Goal: Task Accomplishment & Management: Complete application form

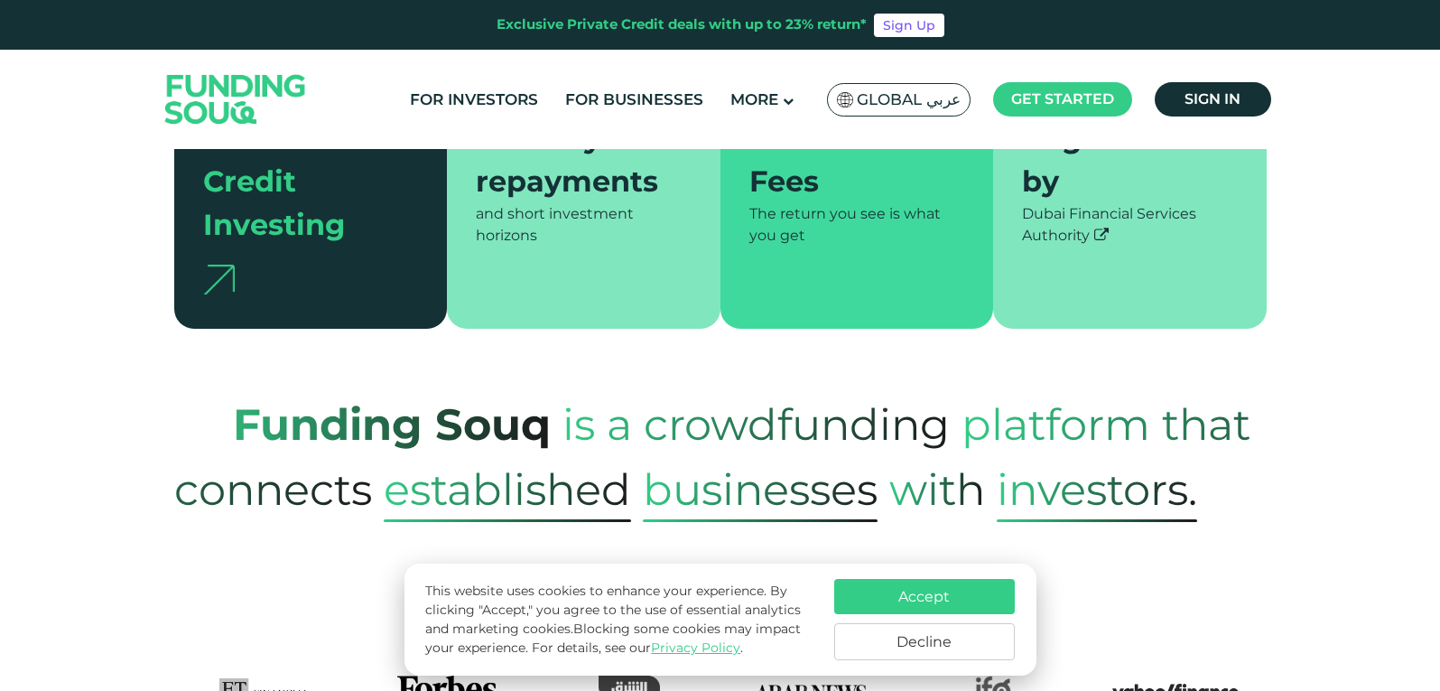
scroll to position [451, 0]
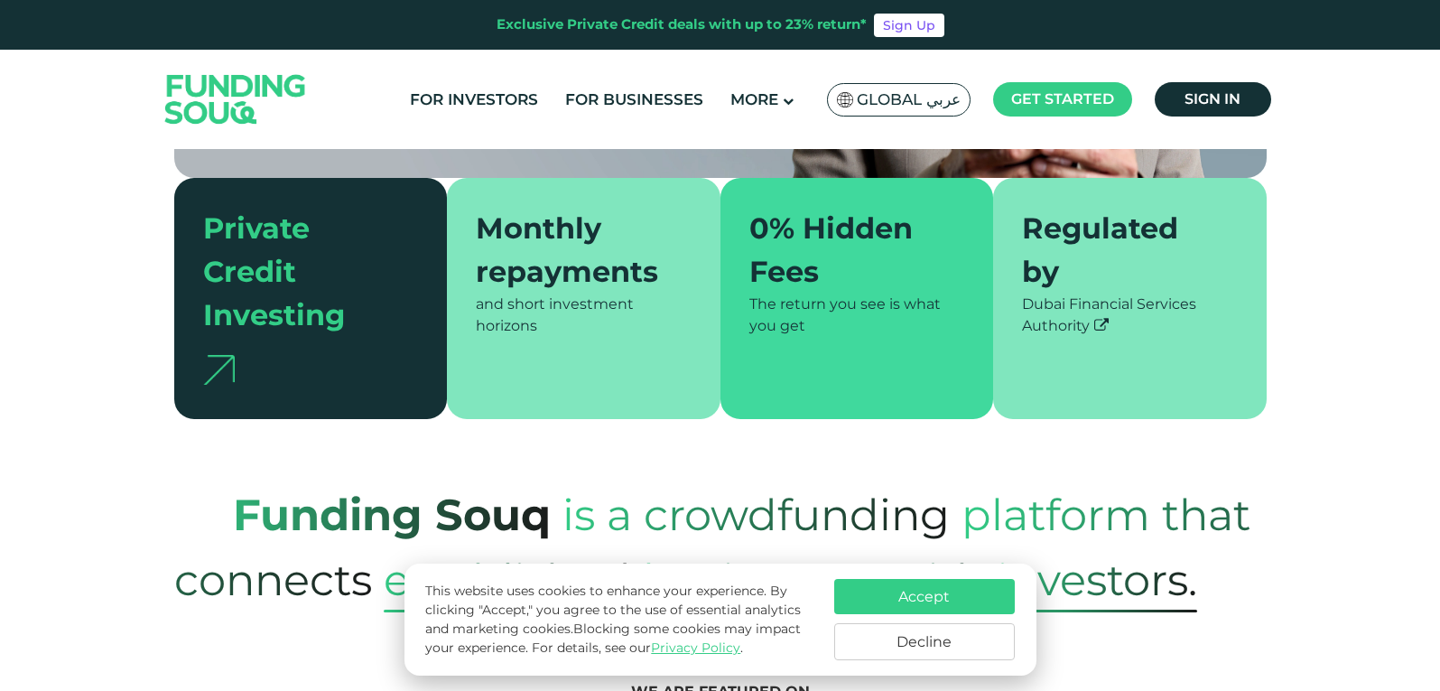
click at [475, 294] on div "Monthly repayments and short investment horizons" at bounding box center [584, 298] width 274 height 241
click at [514, 293] on div "and short investment horizons" at bounding box center [584, 314] width 216 height 43
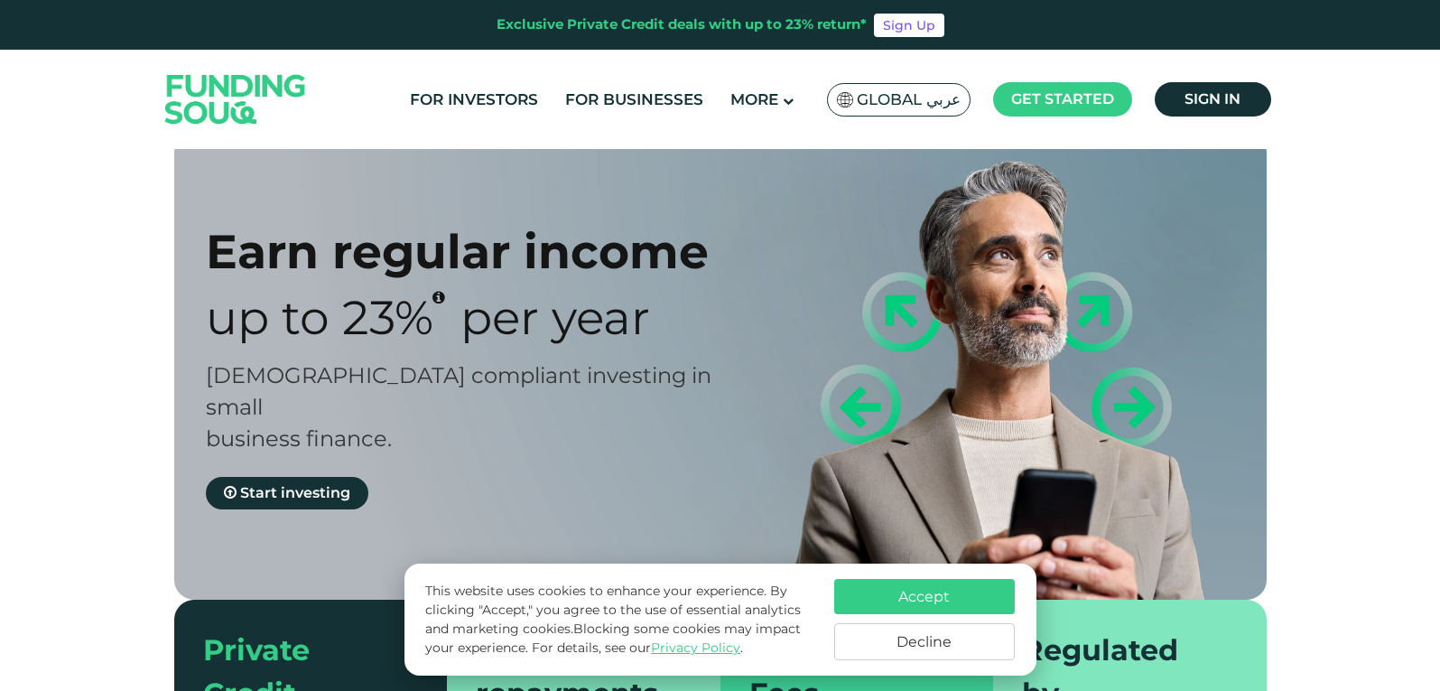
scroll to position [0, 0]
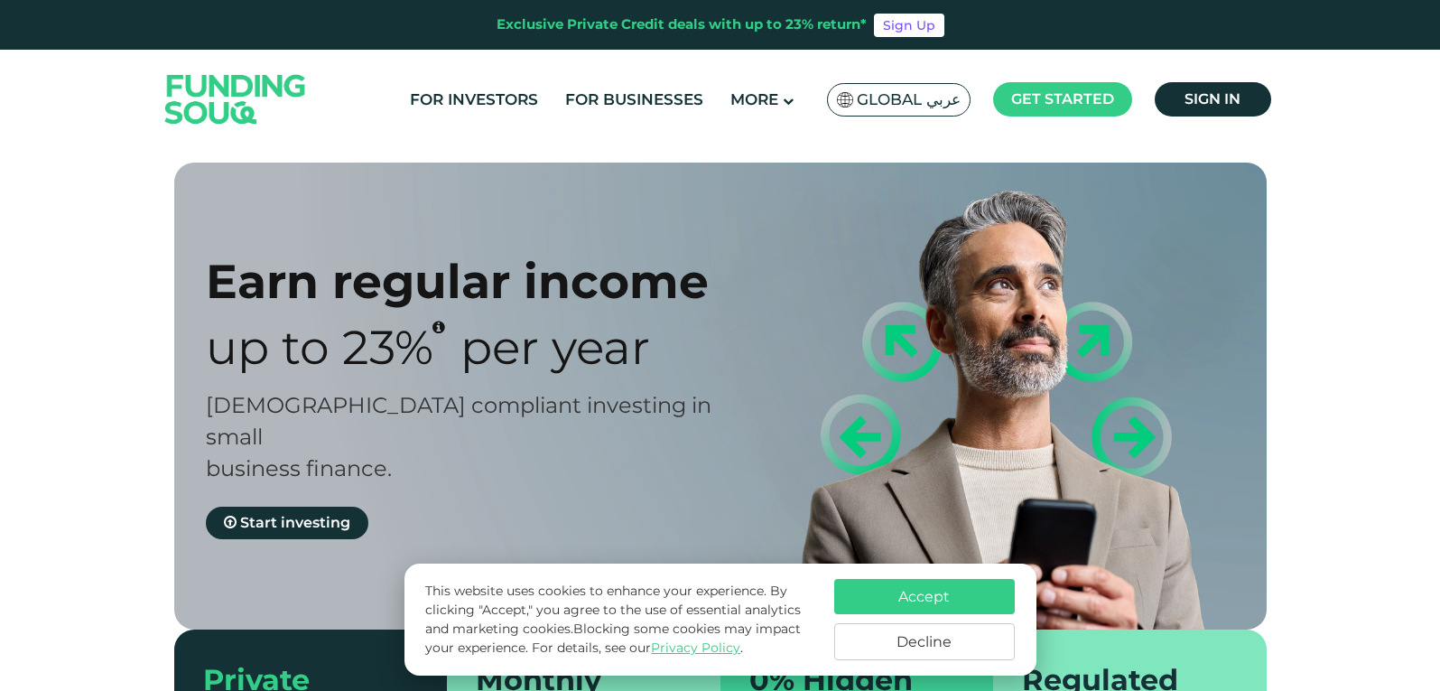
click at [971, 600] on button "Accept" at bounding box center [924, 596] width 181 height 35
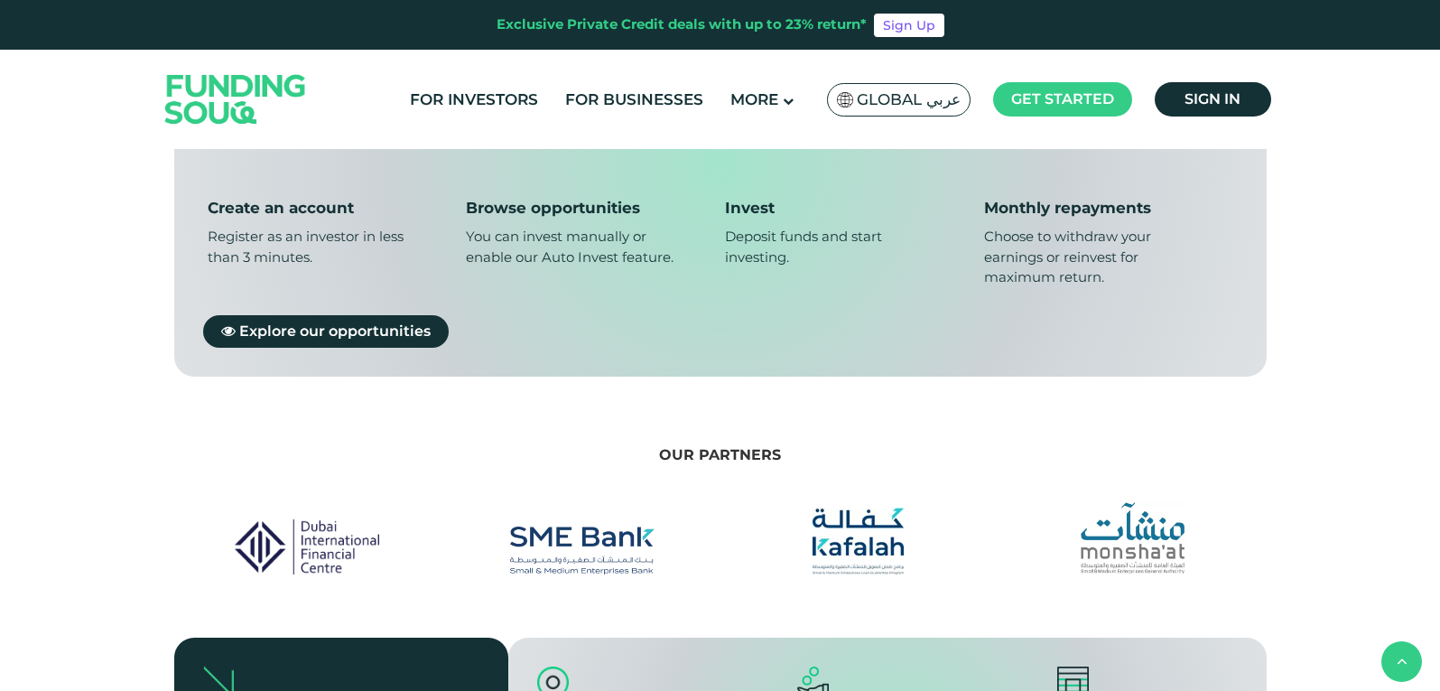
scroll to position [1535, 0]
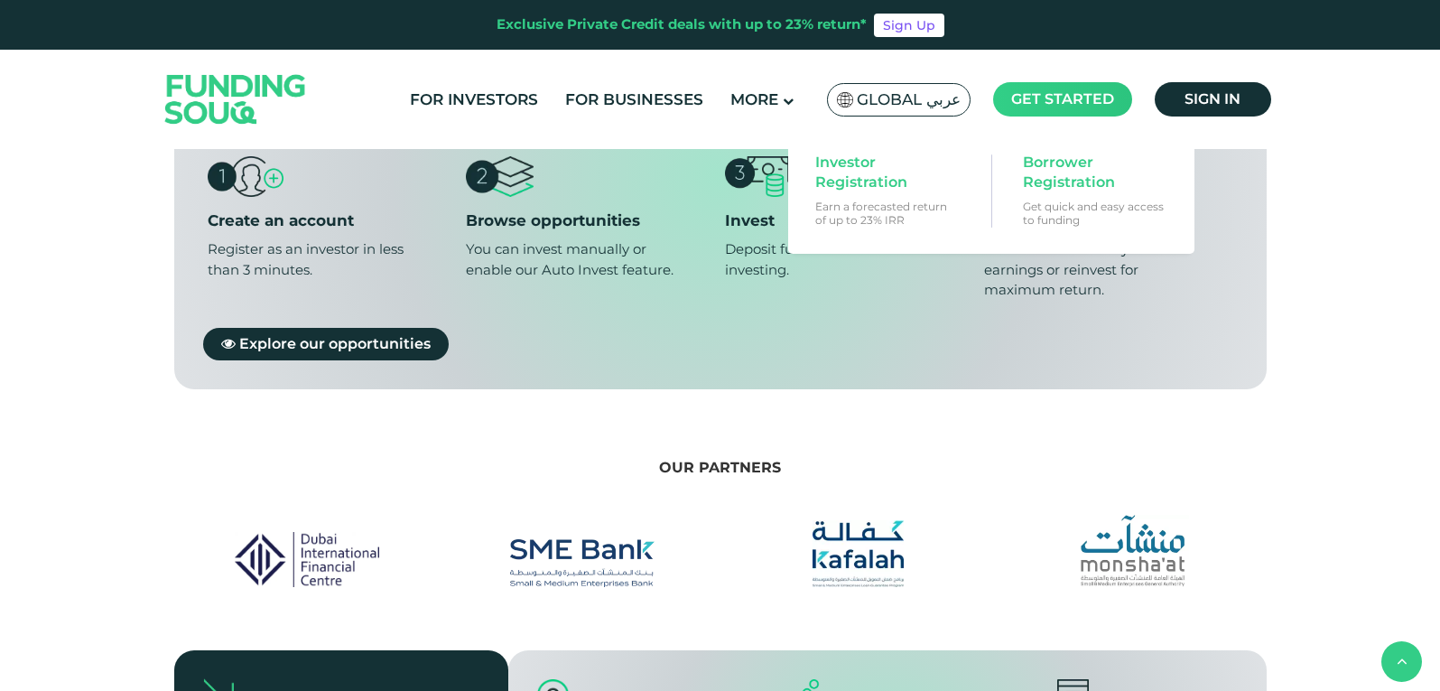
click at [1034, 99] on span "Get started" at bounding box center [1062, 98] width 103 height 17
click at [862, 170] on span "Investor Registration" at bounding box center [884, 173] width 139 height 40
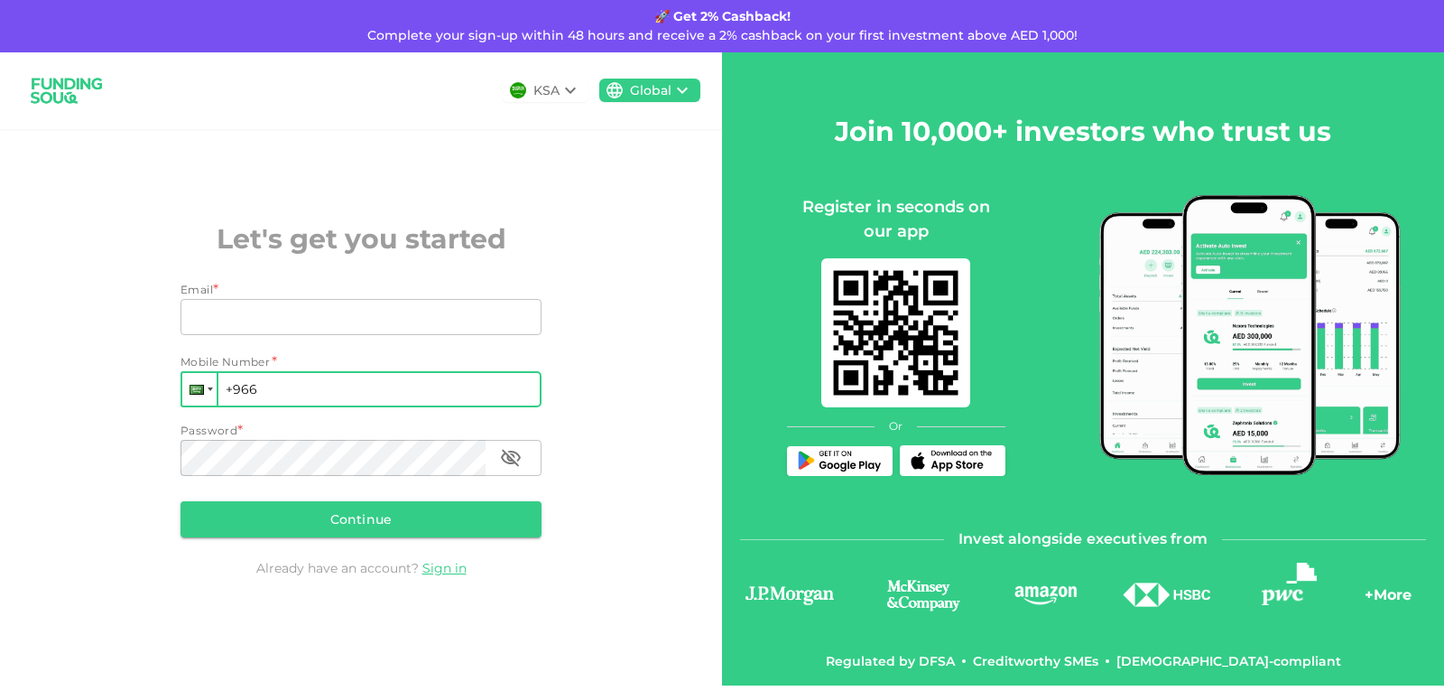
click at [209, 391] on div at bounding box center [210, 389] width 5 height 4
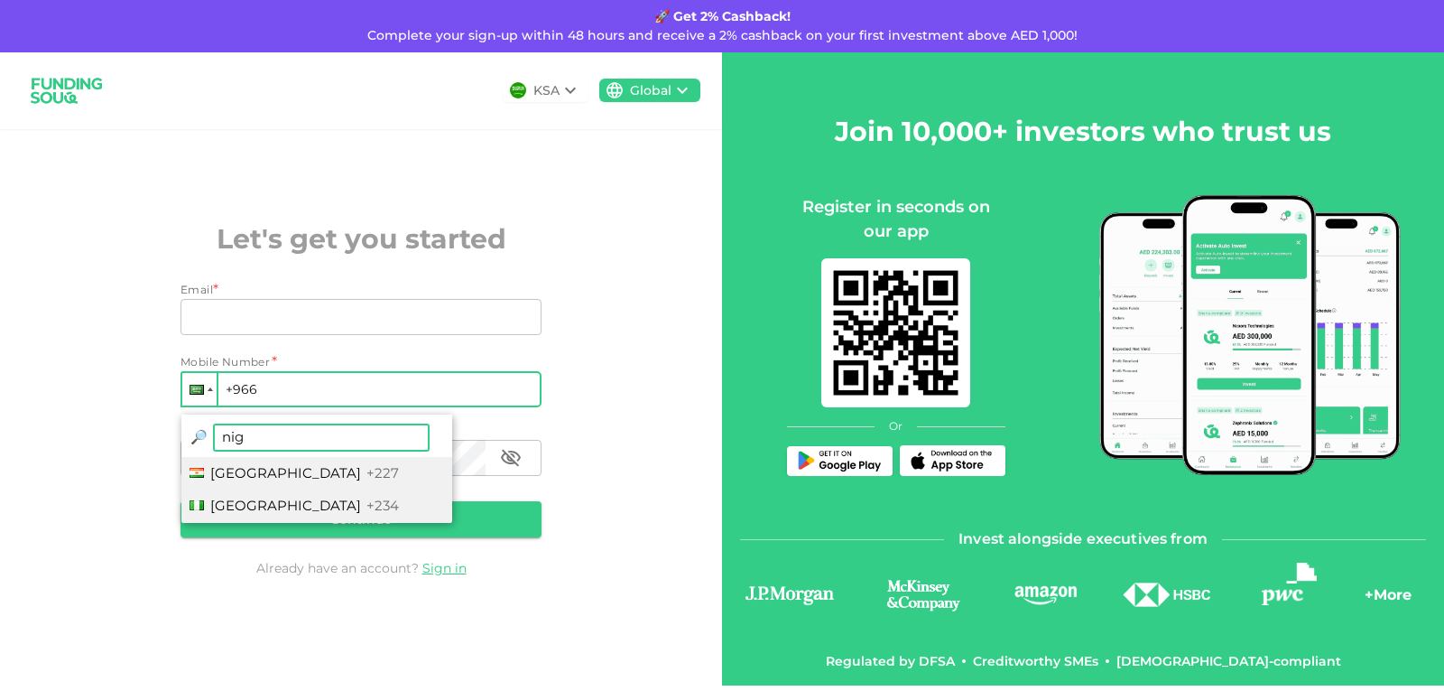
type input "nig"
click at [366, 507] on span "+234" at bounding box center [382, 504] width 32 height 17
type input "+234"
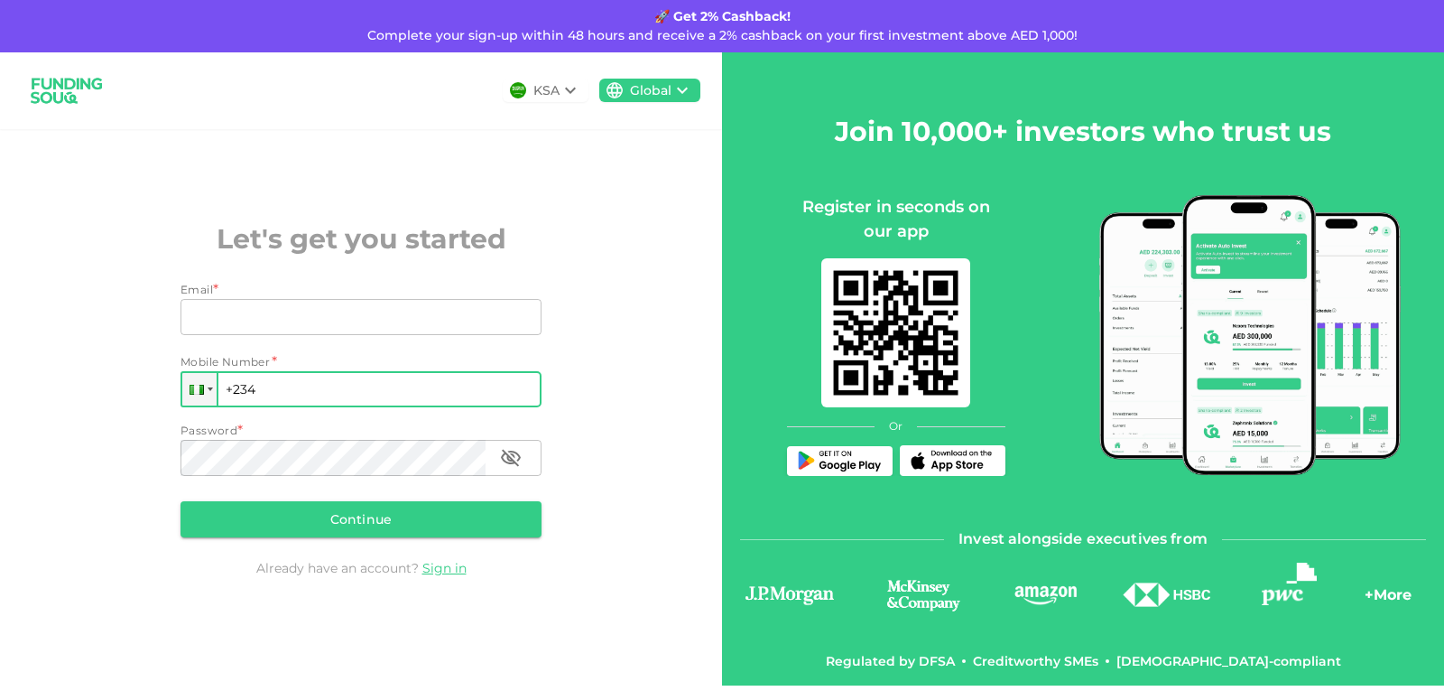
click at [572, 88] on icon at bounding box center [571, 90] width 22 height 22
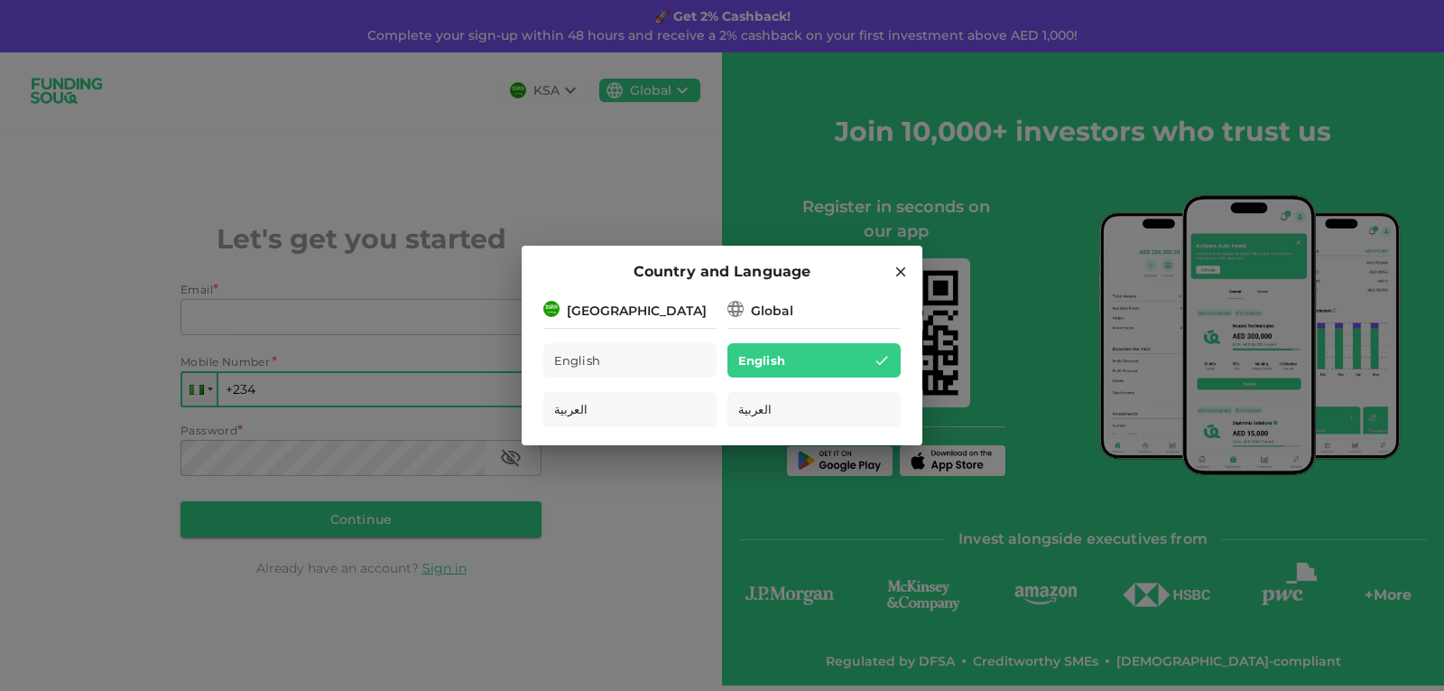
click at [765, 370] on span "English" at bounding box center [761, 360] width 47 height 21
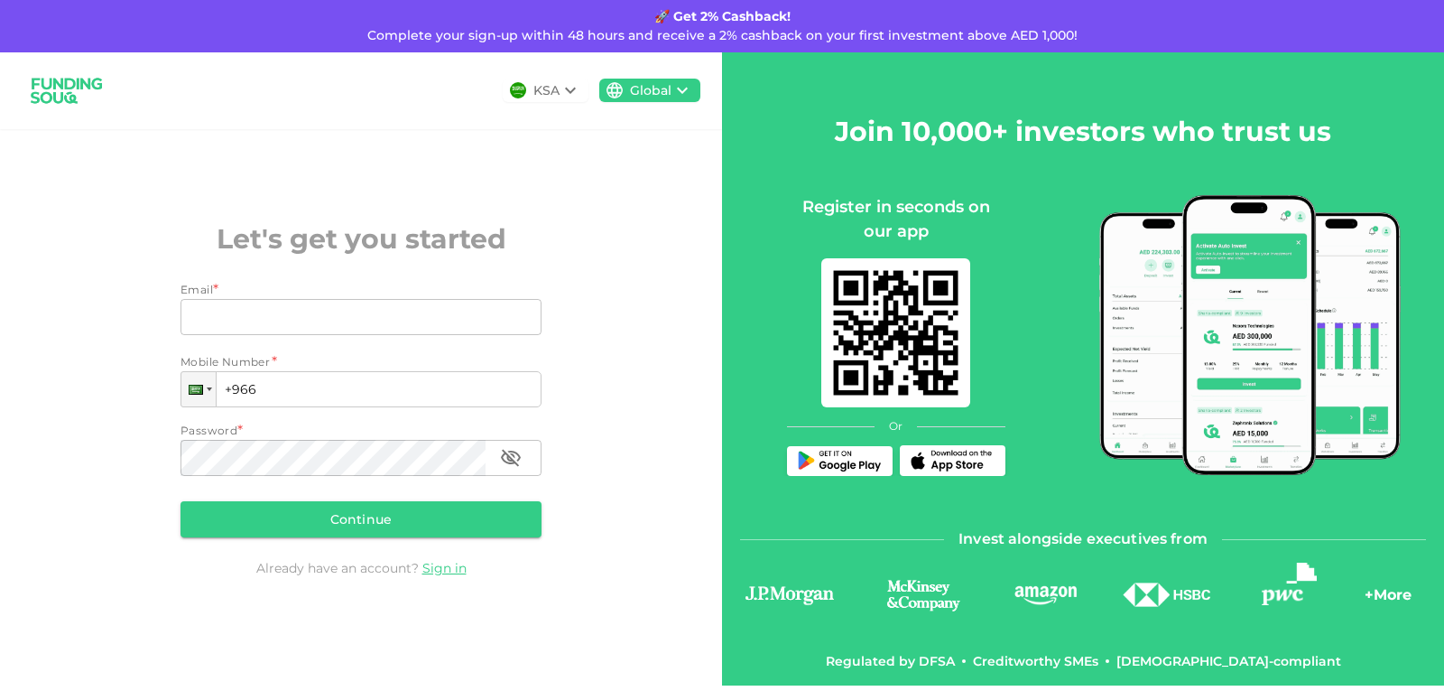
click at [571, 89] on icon at bounding box center [571, 90] width 22 height 22
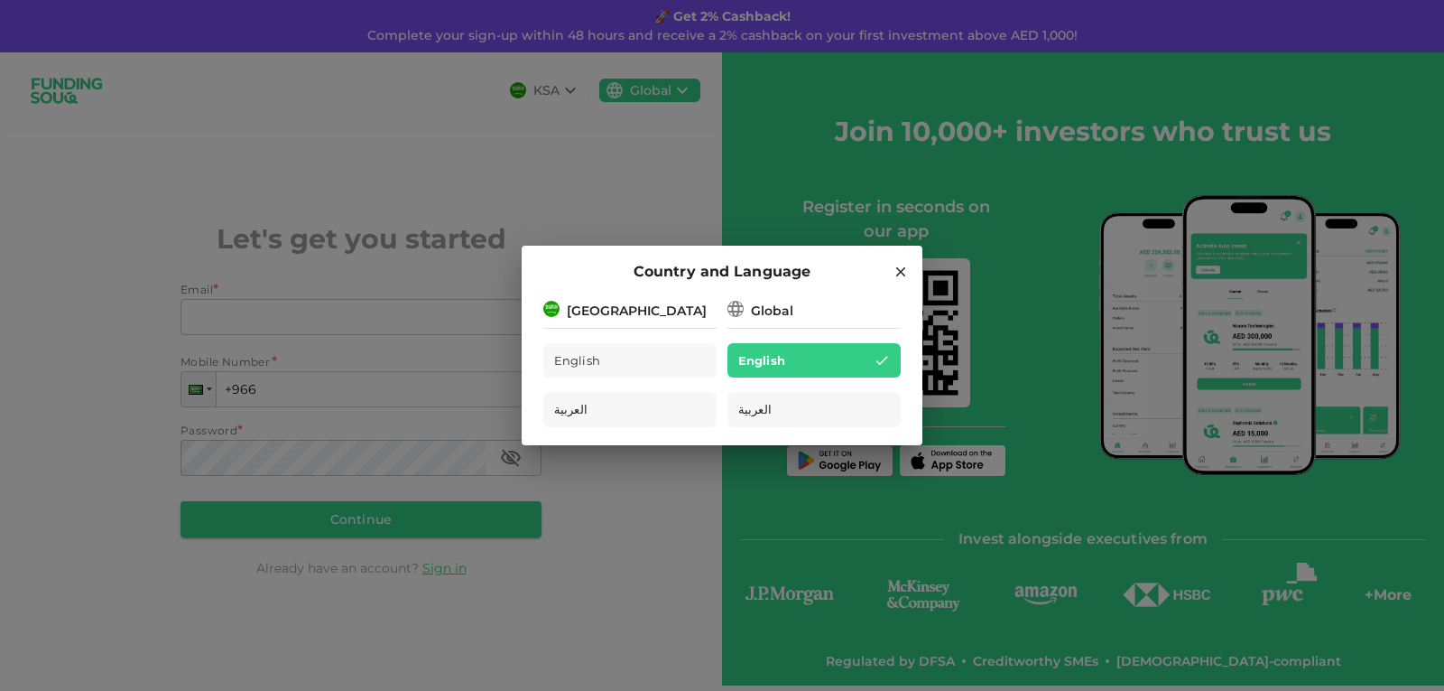
click at [662, 307] on div "[GEOGRAPHIC_DATA]" at bounding box center [629, 309] width 173 height 23
click at [903, 269] on icon at bounding box center [901, 272] width 10 height 10
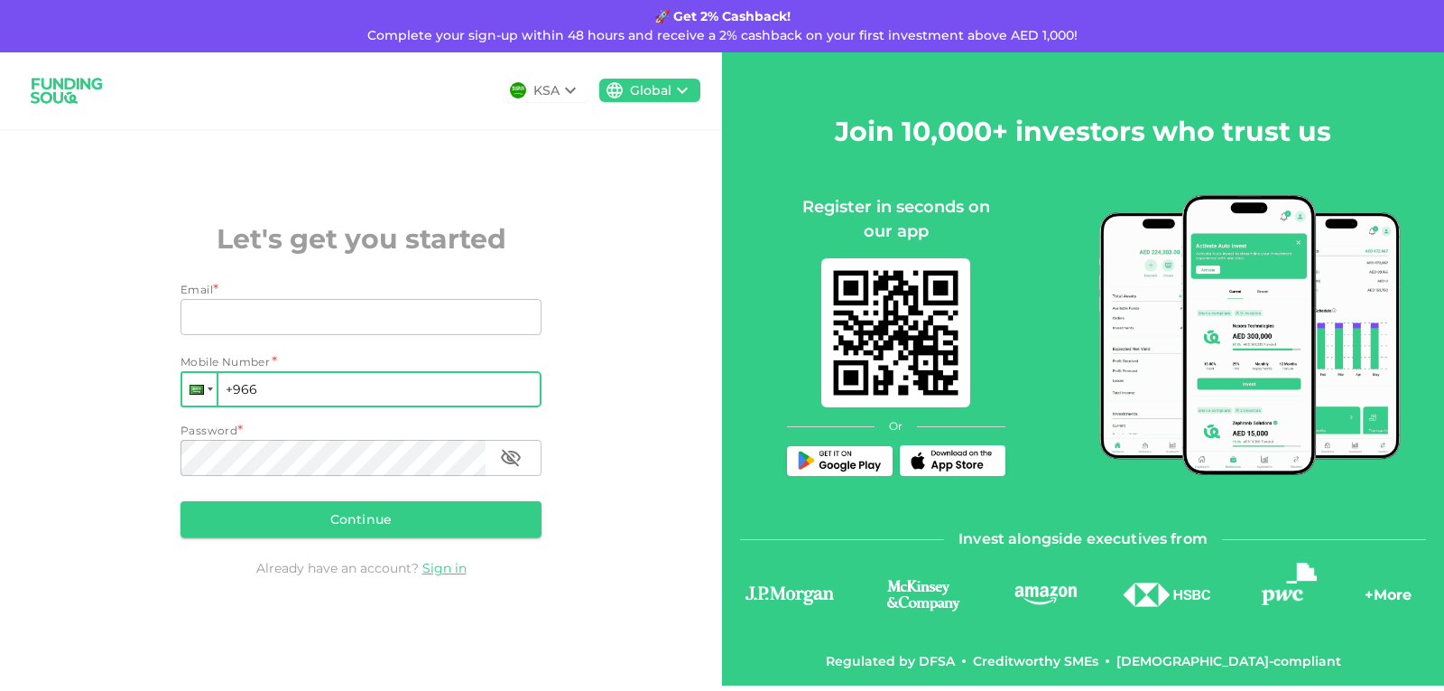
click at [209, 388] on div at bounding box center [210, 389] width 5 height 4
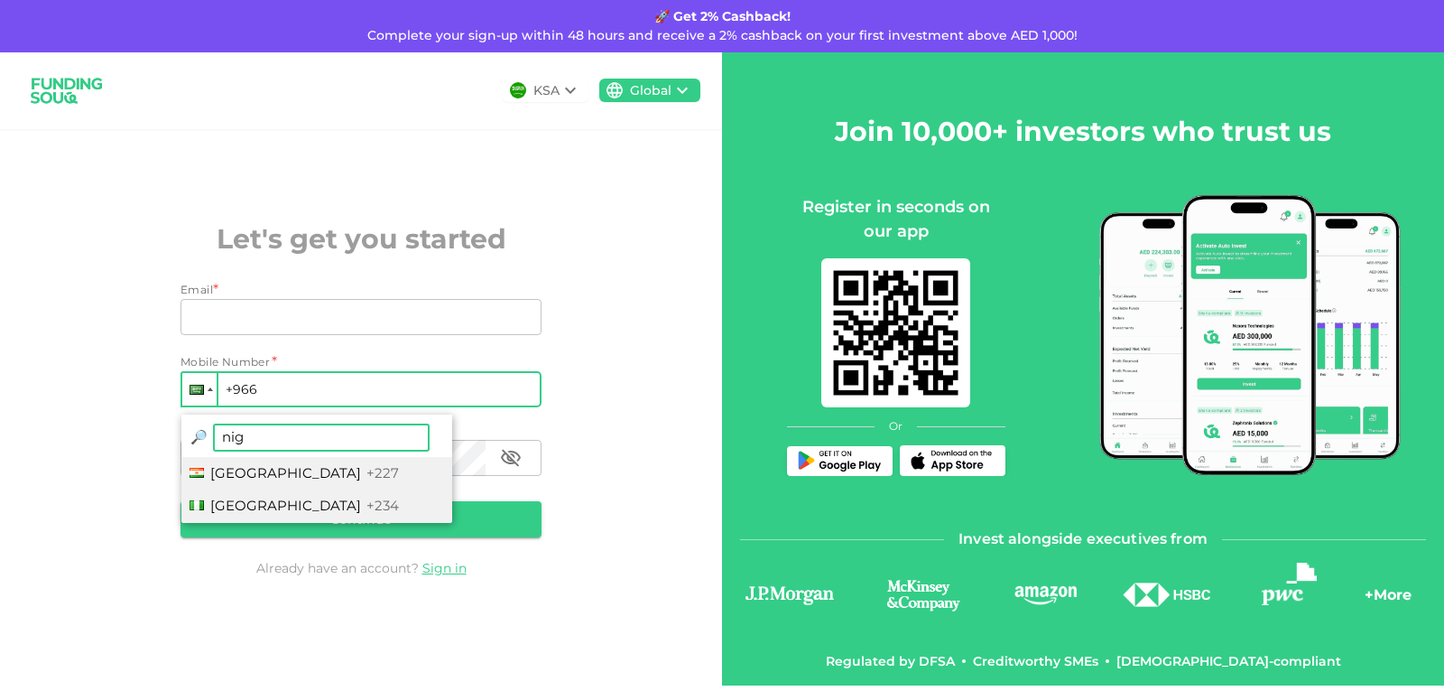
type input "nig"
click at [258, 508] on span "[GEOGRAPHIC_DATA]" at bounding box center [285, 504] width 151 height 17
type input "+234"
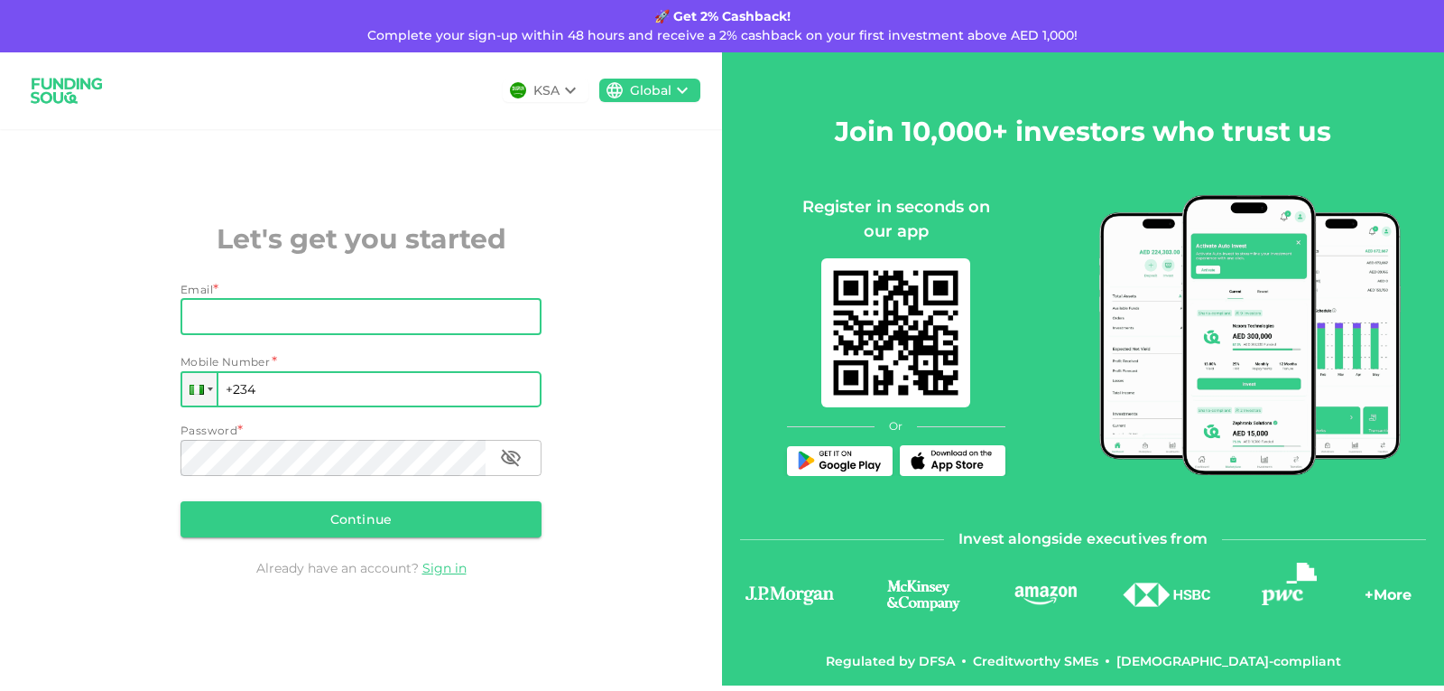
click at [301, 320] on input "Email" at bounding box center [351, 317] width 341 height 36
type input "[EMAIL_ADDRESS][DOMAIN_NAME]"
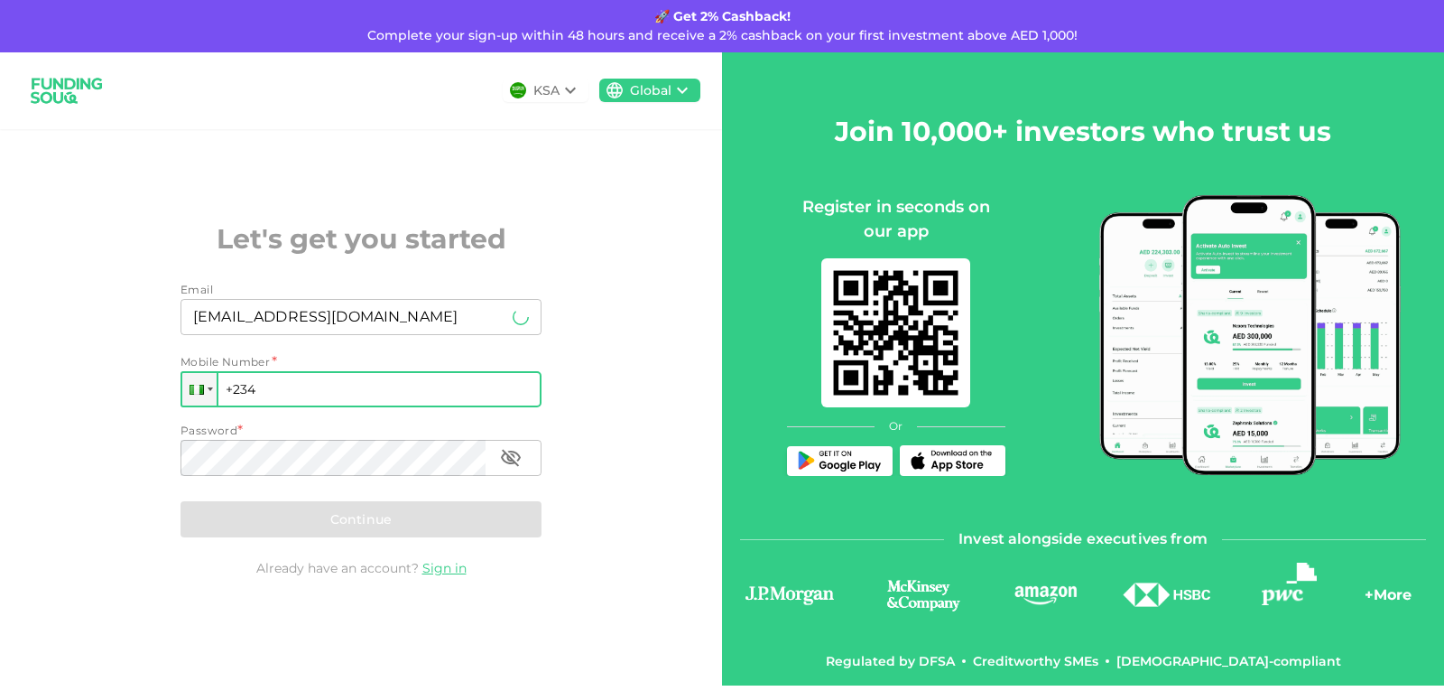
click at [298, 394] on input "+234" at bounding box center [361, 389] width 361 height 36
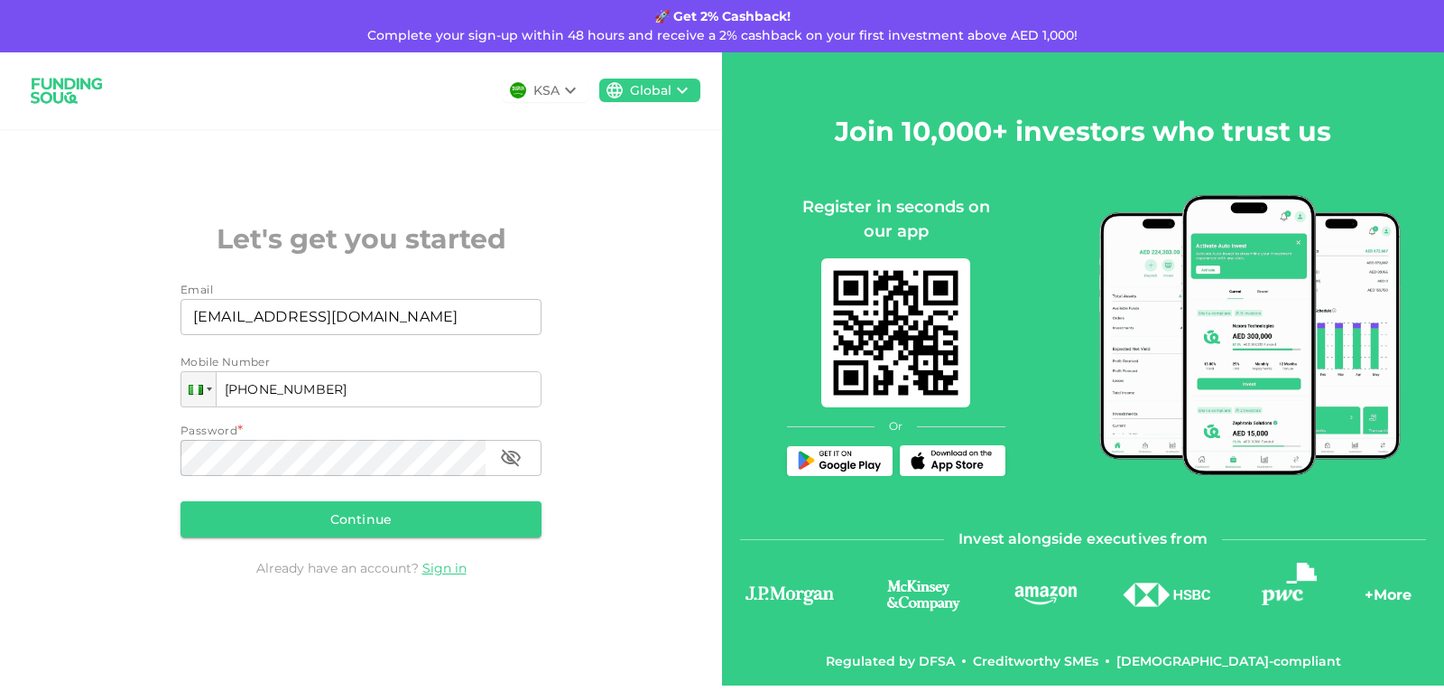
type input "[PHONE_NUMBER]"
click at [427, 522] on button "Continue" at bounding box center [361, 519] width 361 height 36
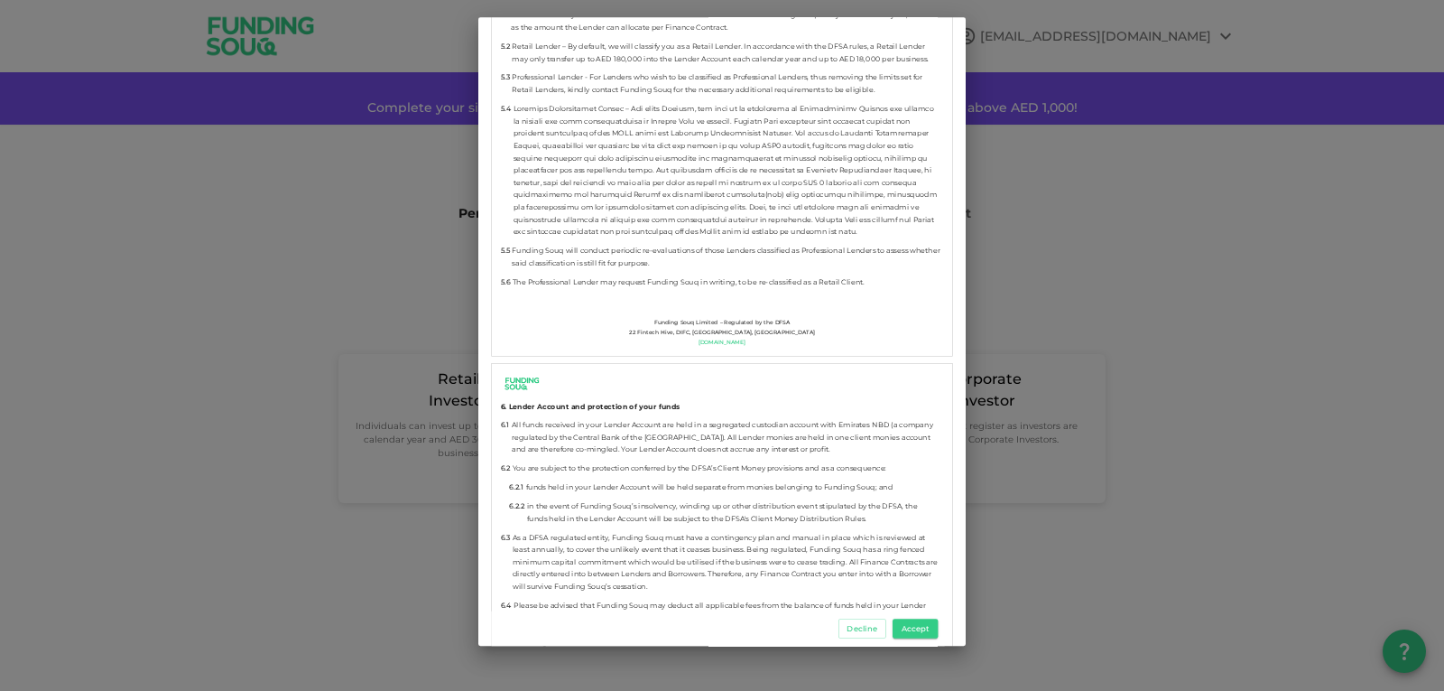
scroll to position [4243, 0]
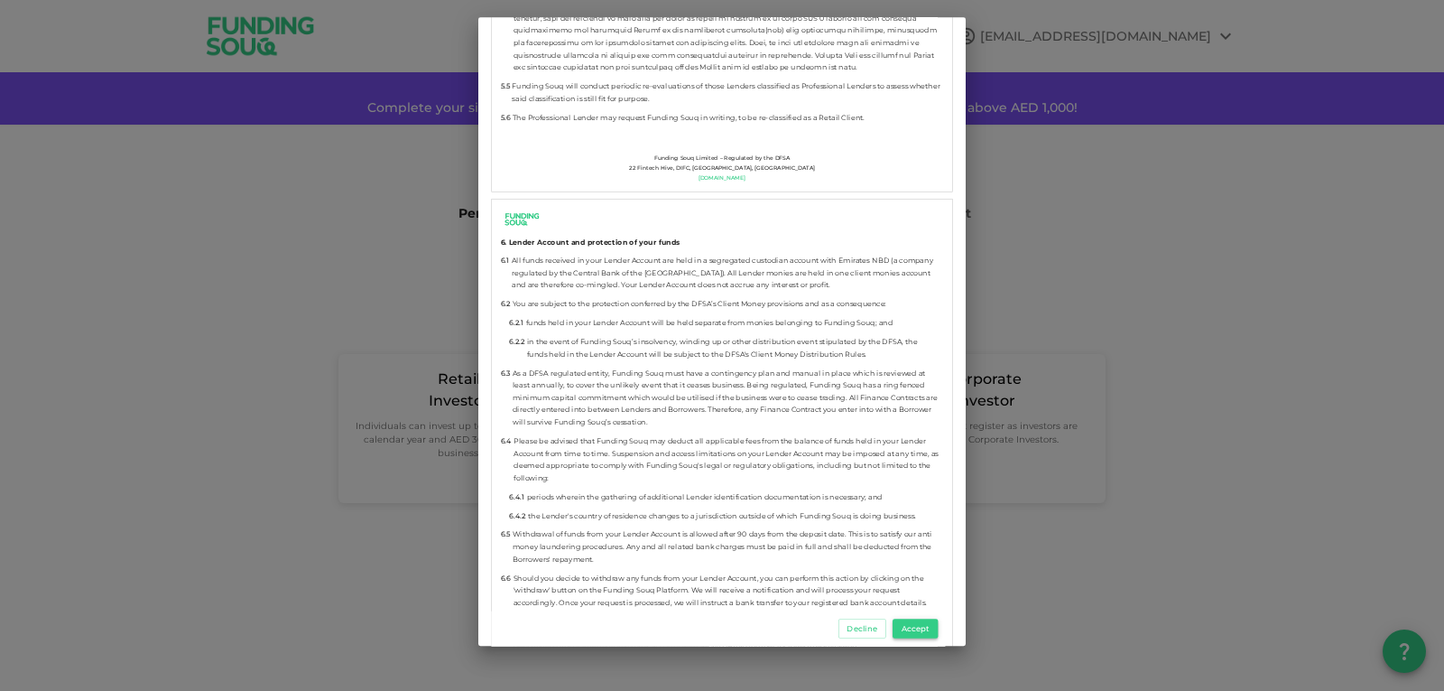
click at [913, 626] on button "Accept" at bounding box center [915, 628] width 45 height 20
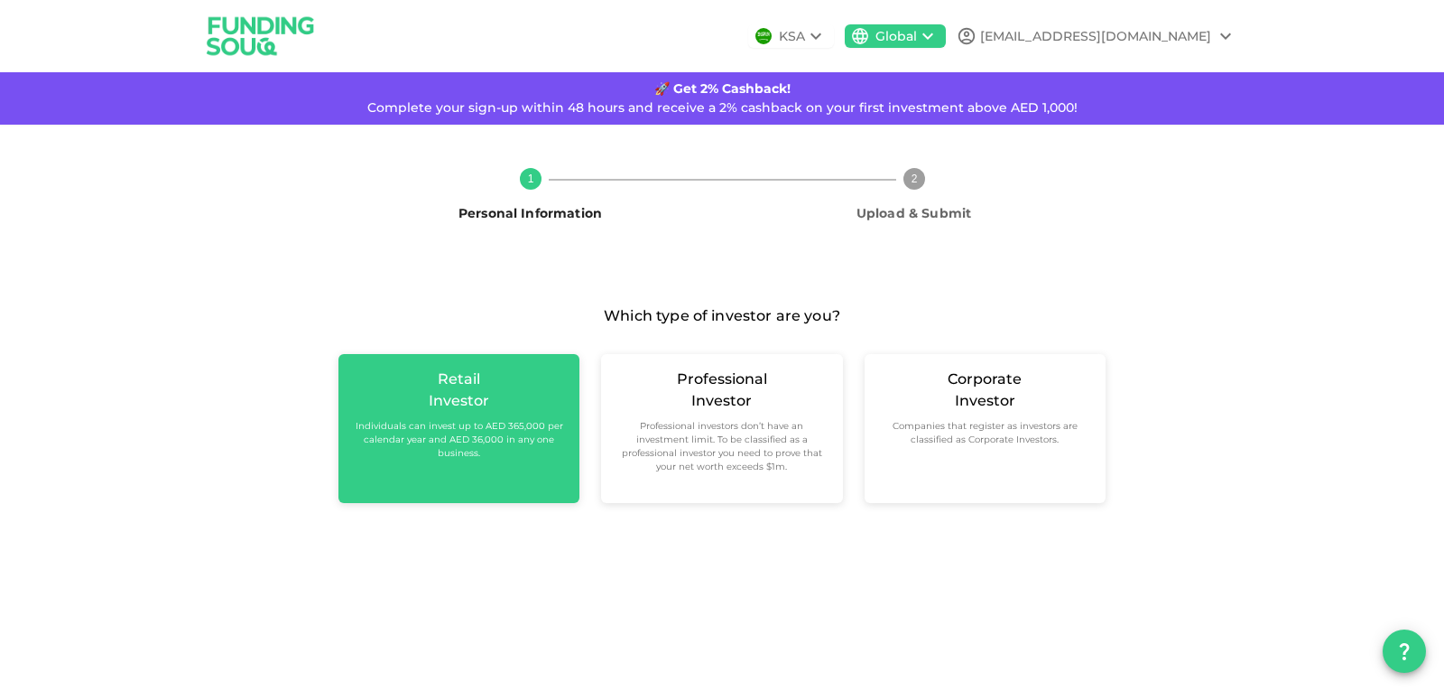
click at [433, 445] on small "Individuals can invest up to AED 365,000 per calendar year and AED 36,000 in an…" at bounding box center [459, 439] width 212 height 41
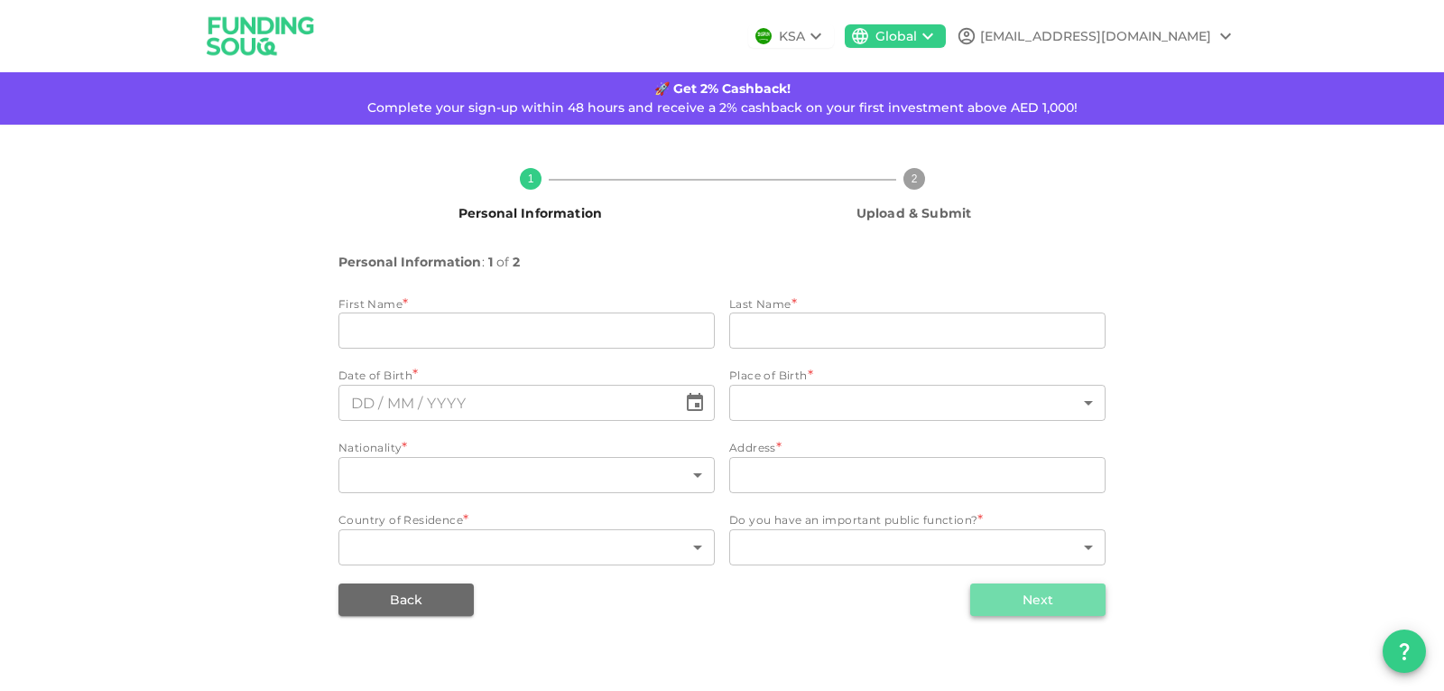
click at [1098, 604] on button "Next" at bounding box center [1037, 599] width 135 height 32
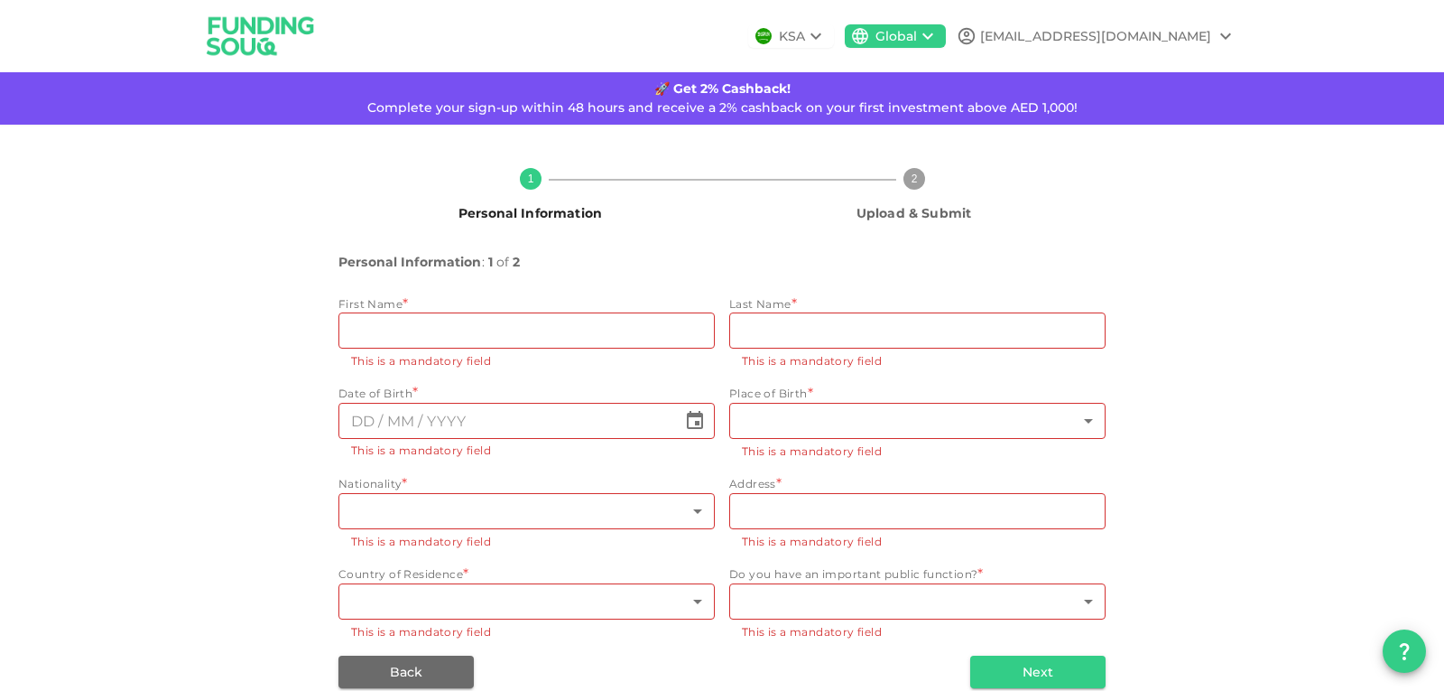
click at [977, 37] on icon at bounding box center [967, 36] width 20 height 20
click at [1104, 83] on div "Sign Out" at bounding box center [1117, 81] width 58 height 18
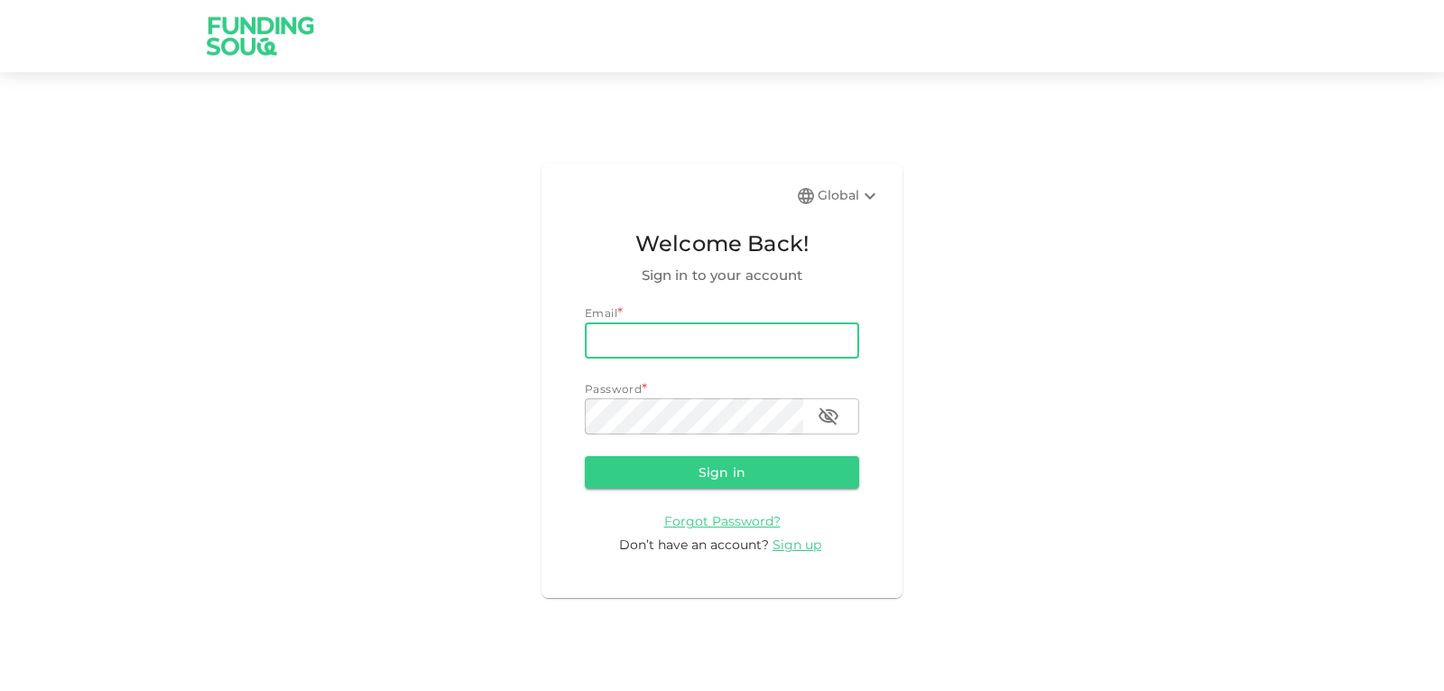
click at [635, 337] on input "email" at bounding box center [722, 340] width 274 height 36
type input "[EMAIL_ADDRESS][DOMAIN_NAME]"
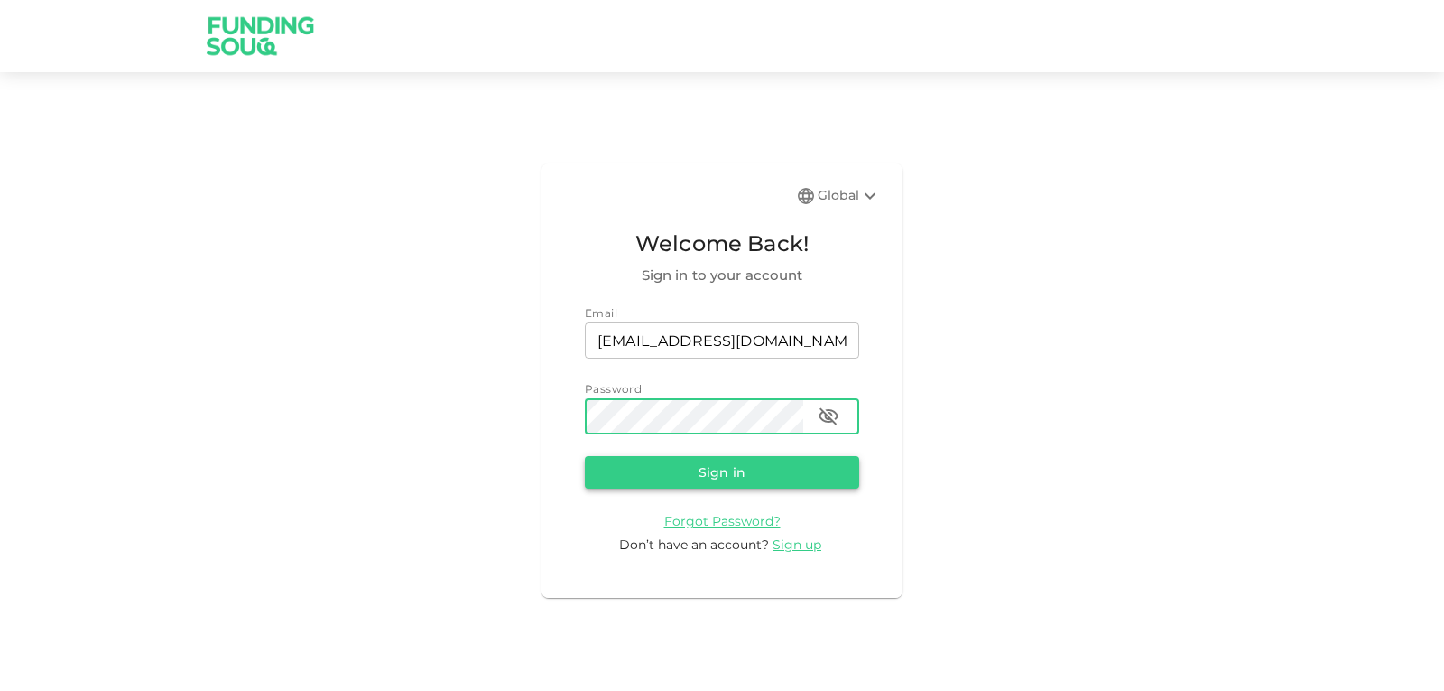
click at [725, 482] on button "Sign in" at bounding box center [722, 472] width 274 height 32
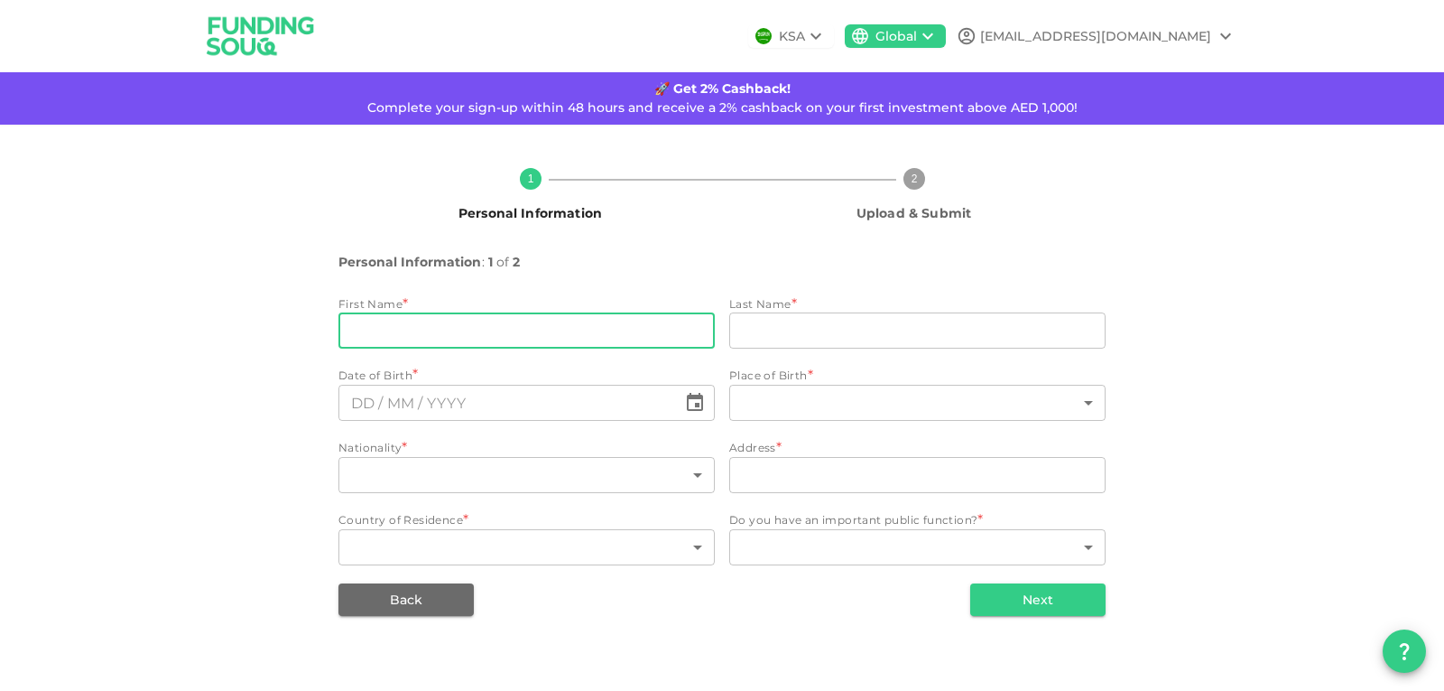
click at [451, 318] on input "firstName" at bounding box center [526, 330] width 376 height 36
type input "[PERSON_NAME]"
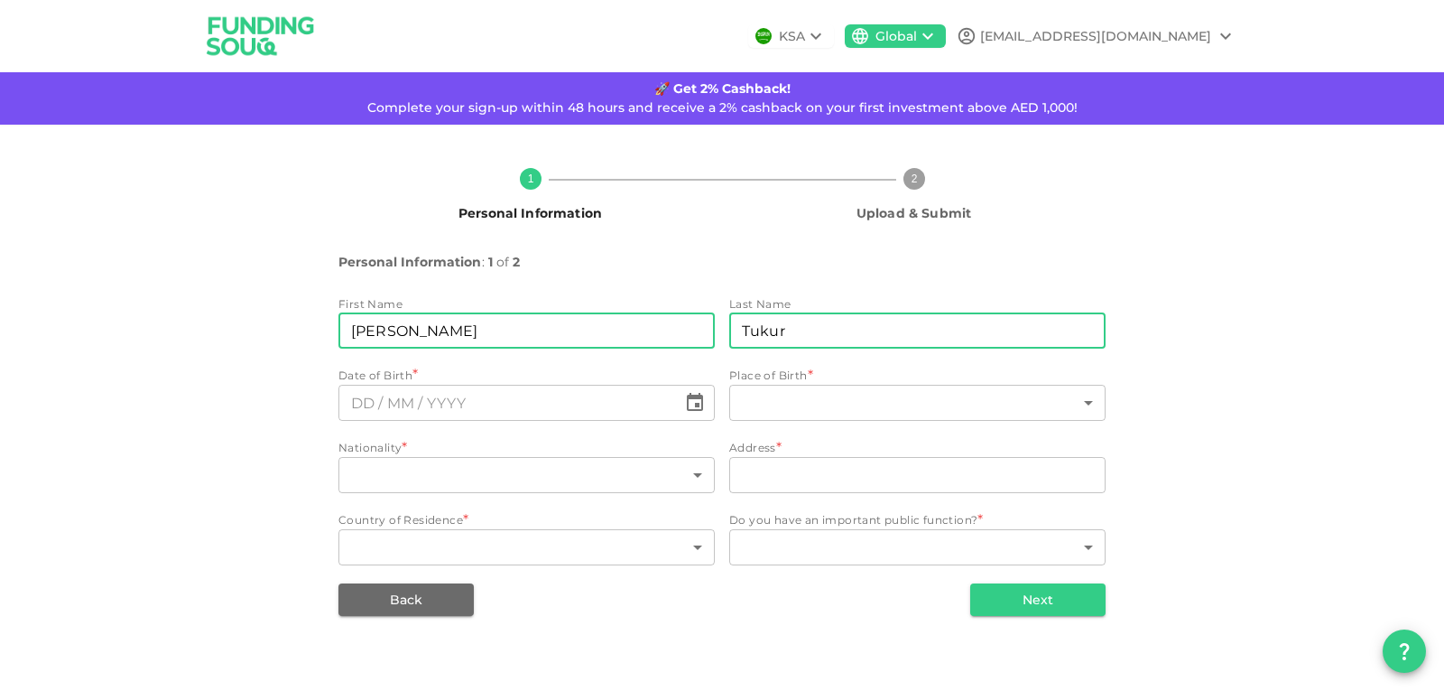
type input "Tukur"
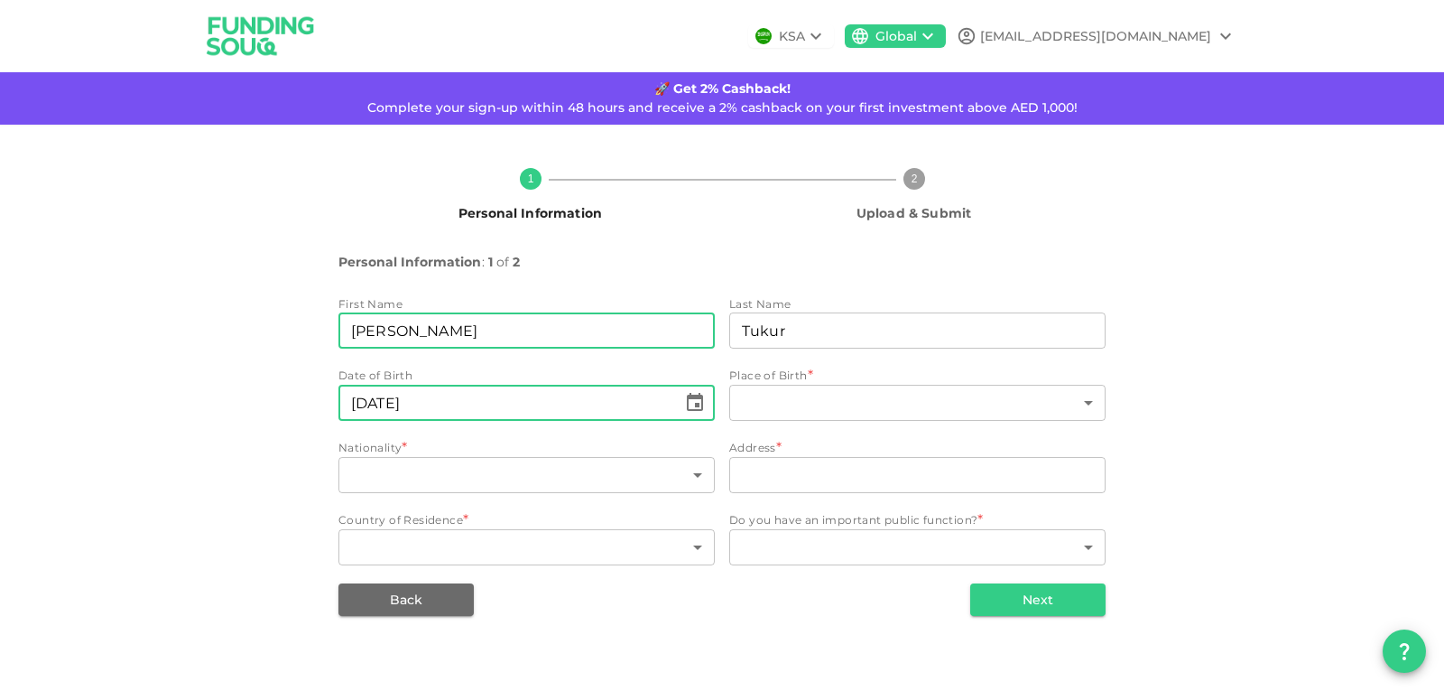
type input "⁦⁨[DATE]⁩⁩"
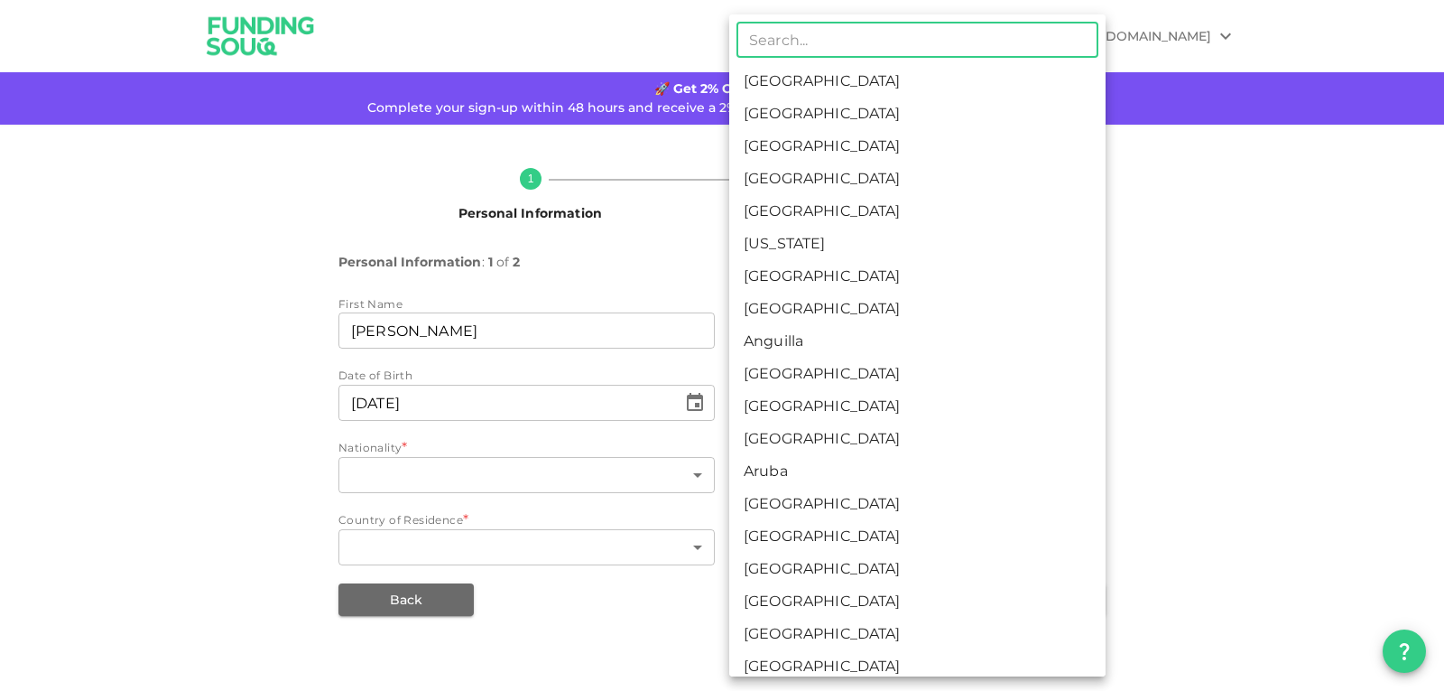
click at [1097, 400] on body "KSA Global [EMAIL_ADDRESS][DOMAIN_NAME] 🚀 Get 2% Cashback! Complete your sign-u…" at bounding box center [722, 345] width 1444 height 691
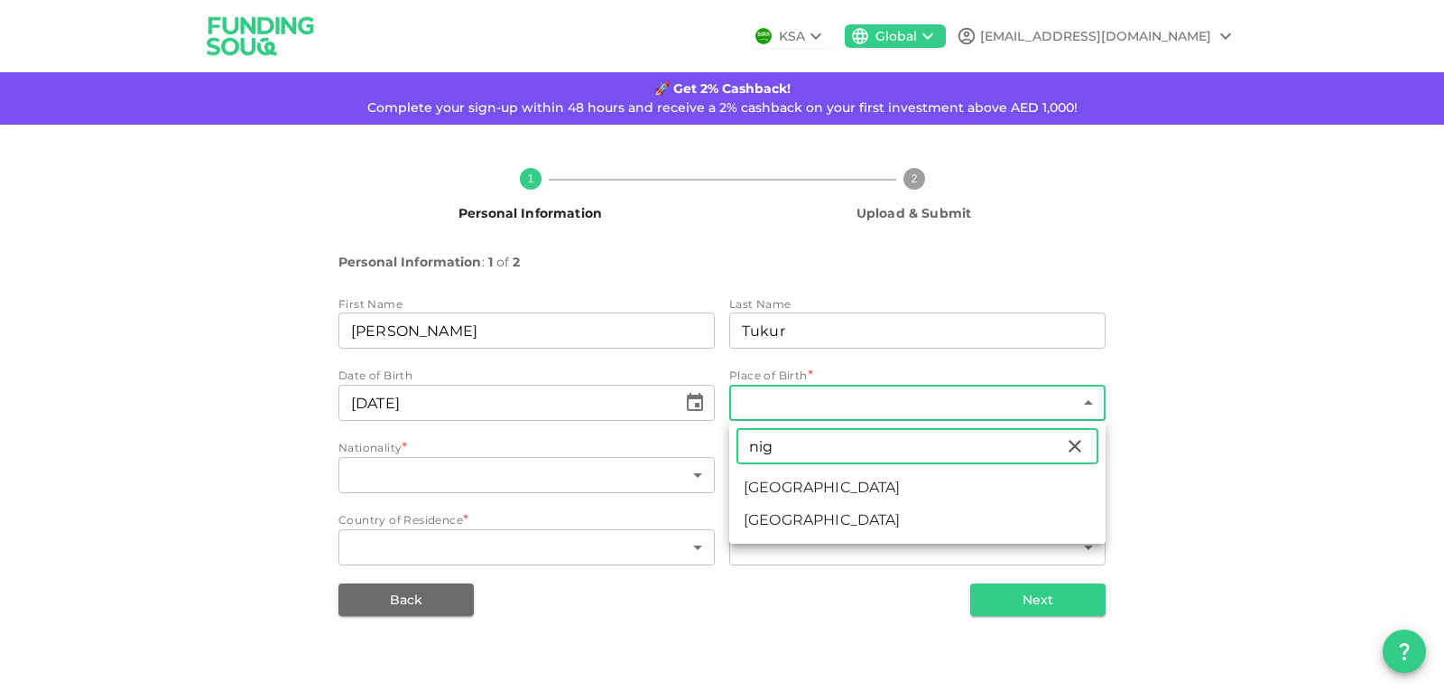
type input "nig"
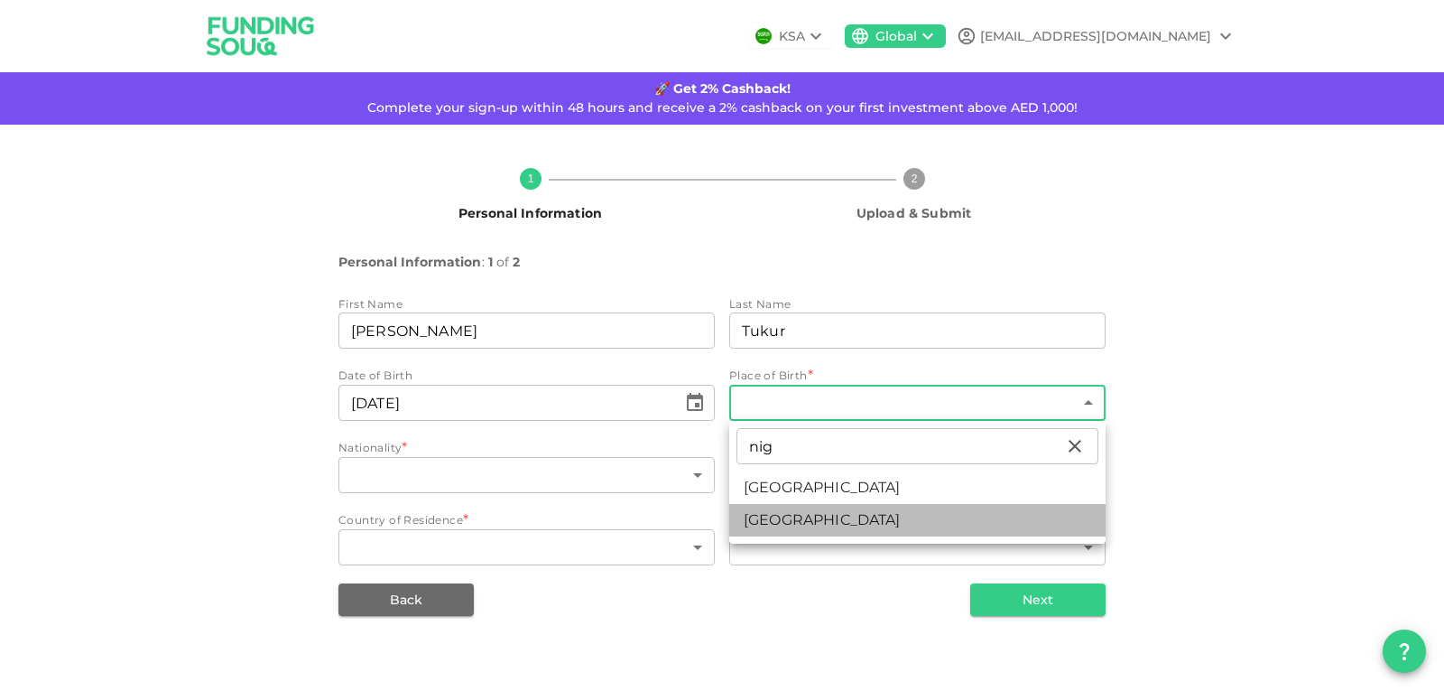
click at [862, 525] on li "[GEOGRAPHIC_DATA]" at bounding box center [917, 520] width 376 height 32
type input "143"
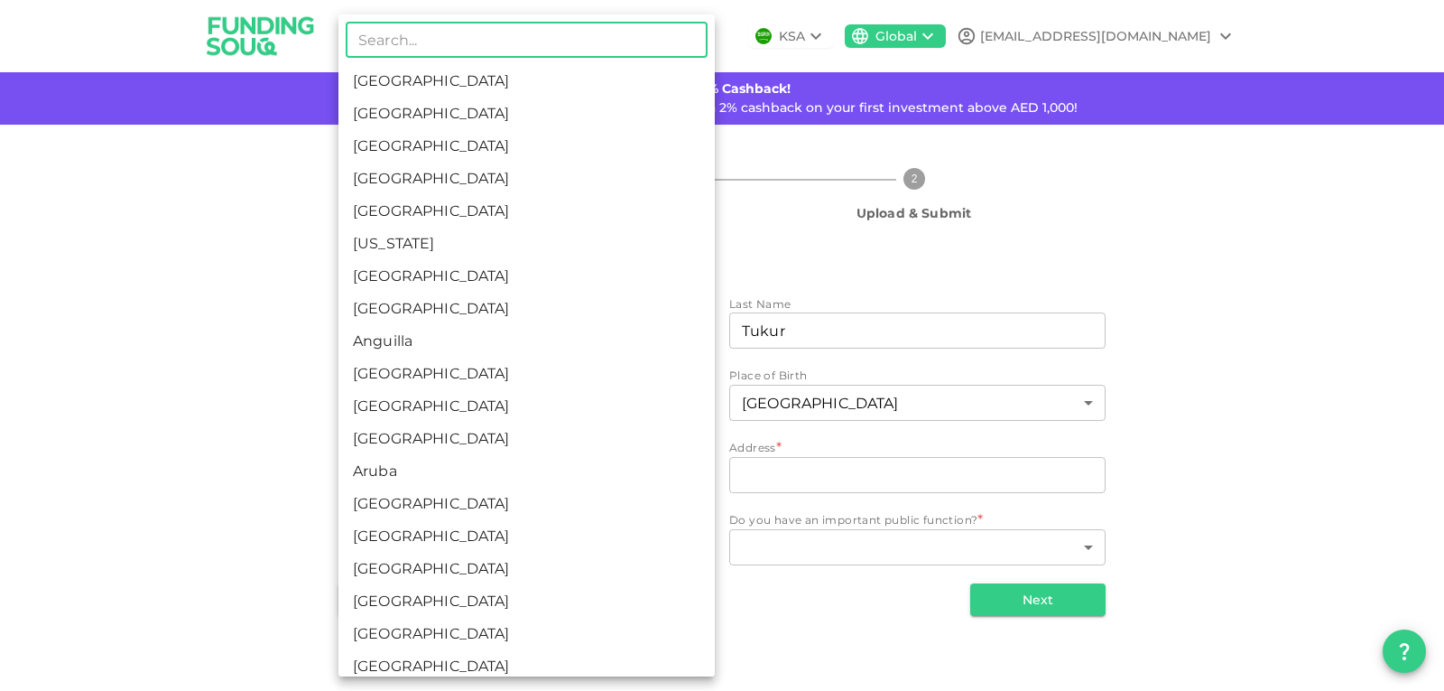
click at [696, 473] on body "KSA Global [EMAIL_ADDRESS][DOMAIN_NAME] 🚀 Get 2% Cashback! Complete your sign-u…" at bounding box center [722, 345] width 1444 height 691
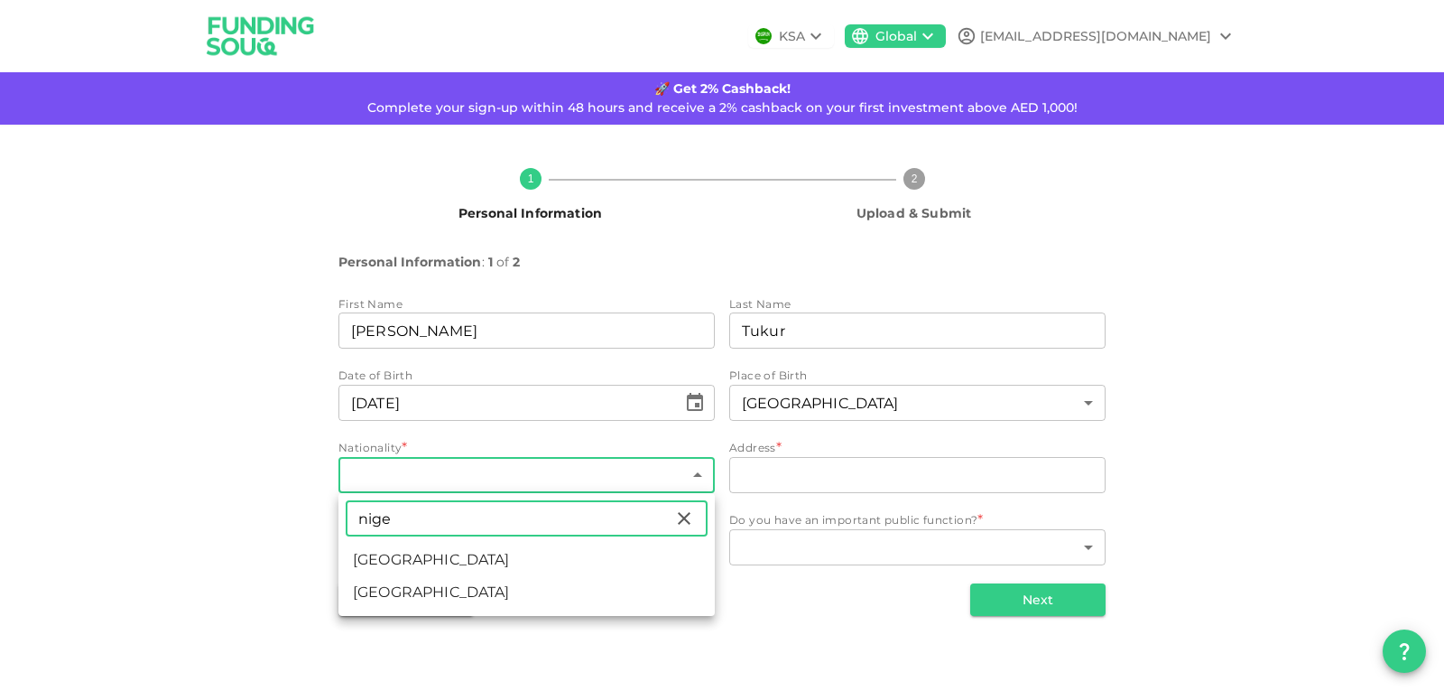
type input "nige"
click at [449, 592] on li "[GEOGRAPHIC_DATA]" at bounding box center [526, 592] width 376 height 32
type input "143"
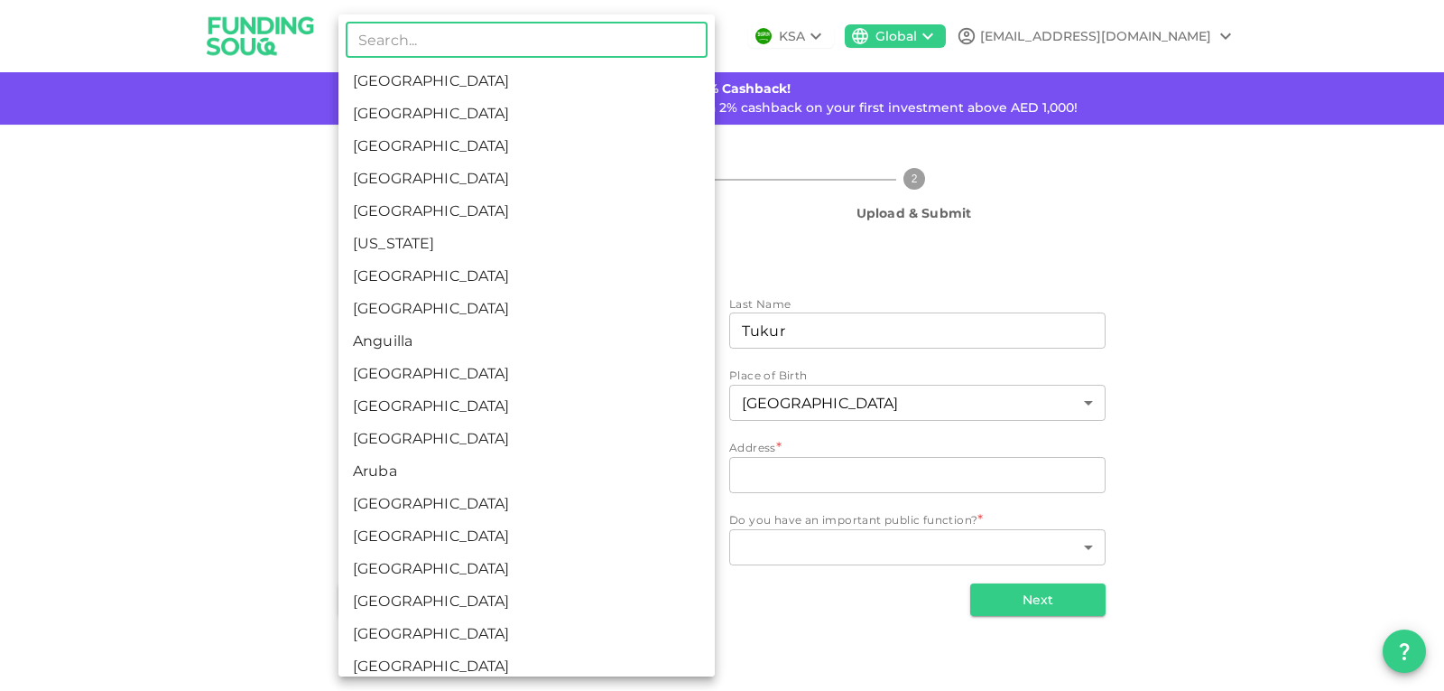
click at [701, 552] on body "KSA Global [EMAIL_ADDRESS][DOMAIN_NAME] 🚀 Get 2% Cashback! Complete your sign-u…" at bounding box center [722, 345] width 1444 height 691
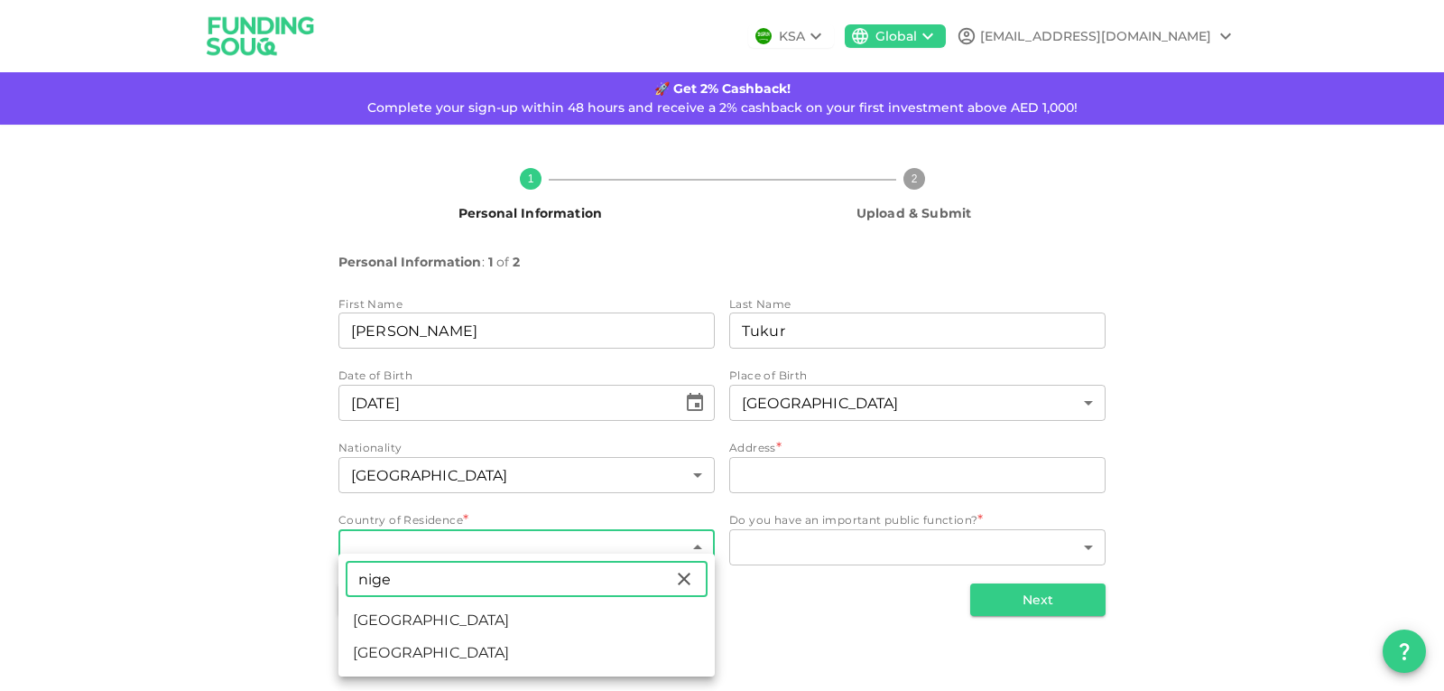
type input "nige"
click at [446, 649] on li "[GEOGRAPHIC_DATA]" at bounding box center [526, 652] width 376 height 32
type input "143"
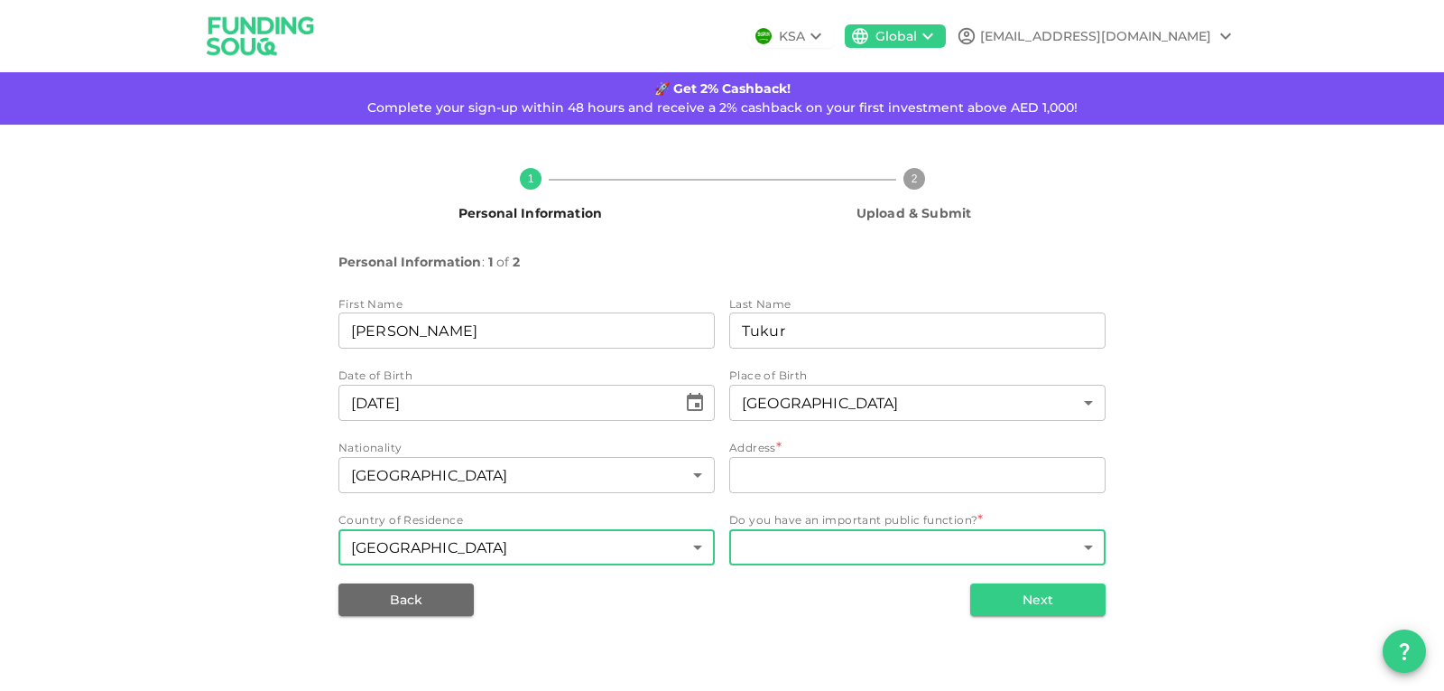
click at [1091, 548] on body "KSA Global [EMAIL_ADDRESS][DOMAIN_NAME] 🚀 Get 2% Cashback! Complete your sign-u…" at bounding box center [722, 345] width 1444 height 691
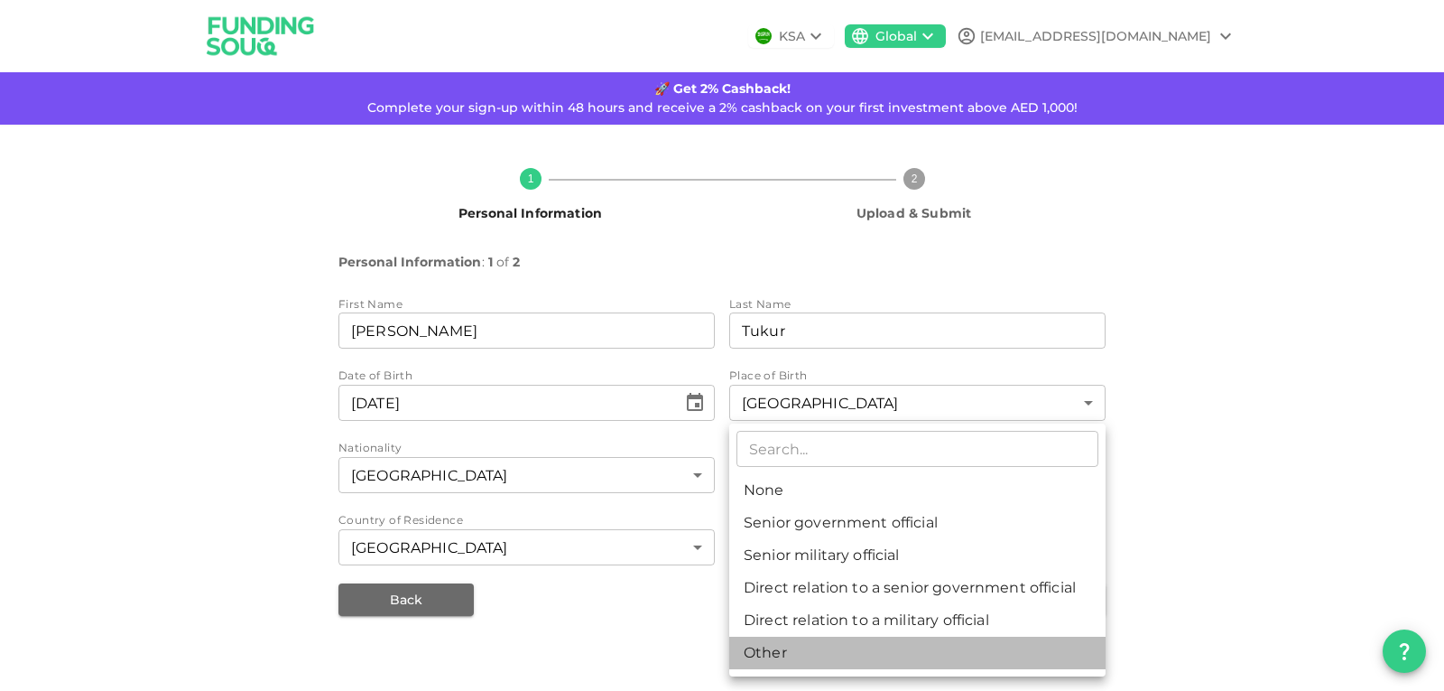
click at [754, 644] on li "Other" at bounding box center [917, 652] width 376 height 32
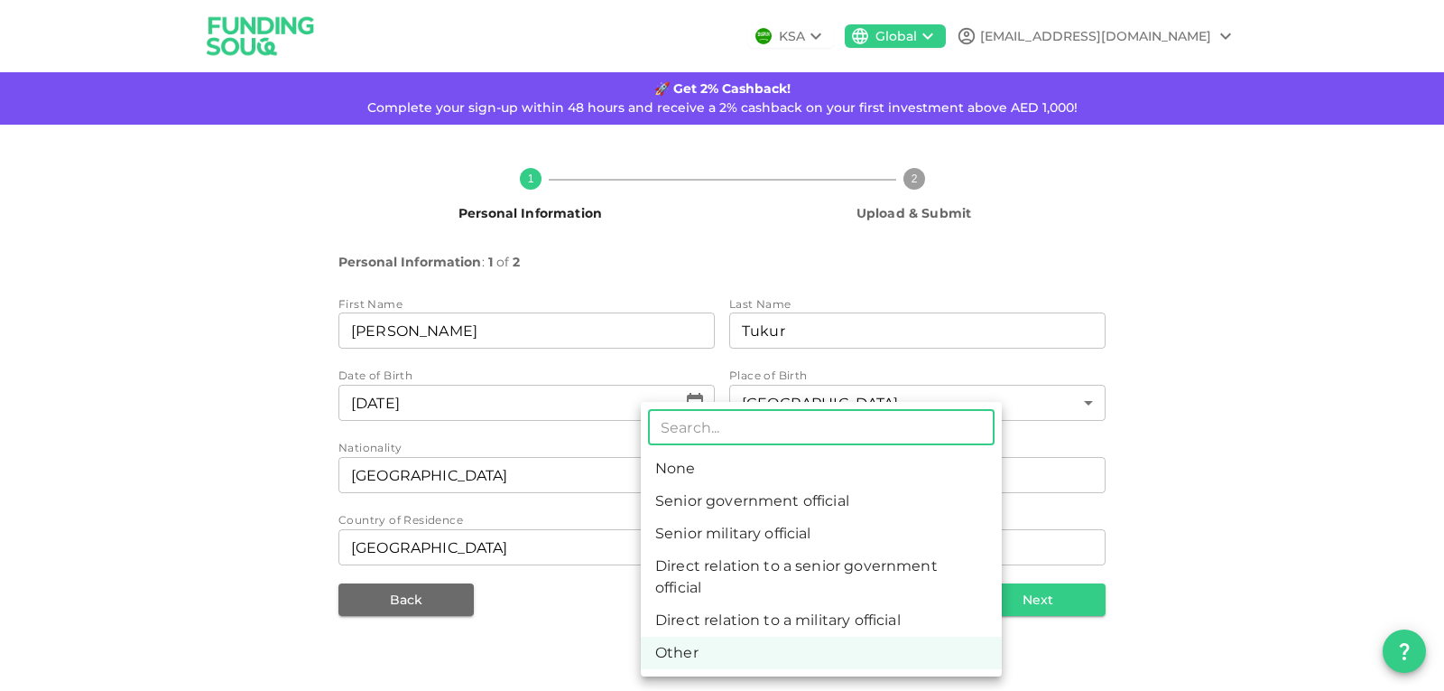
click at [898, 547] on body "KSA Global [EMAIL_ADDRESS][DOMAIN_NAME] 🚀 Get 2% Cashback! Complete your sign-u…" at bounding box center [722, 345] width 1444 height 691
click at [850, 471] on li "None" at bounding box center [821, 468] width 361 height 32
type input "1"
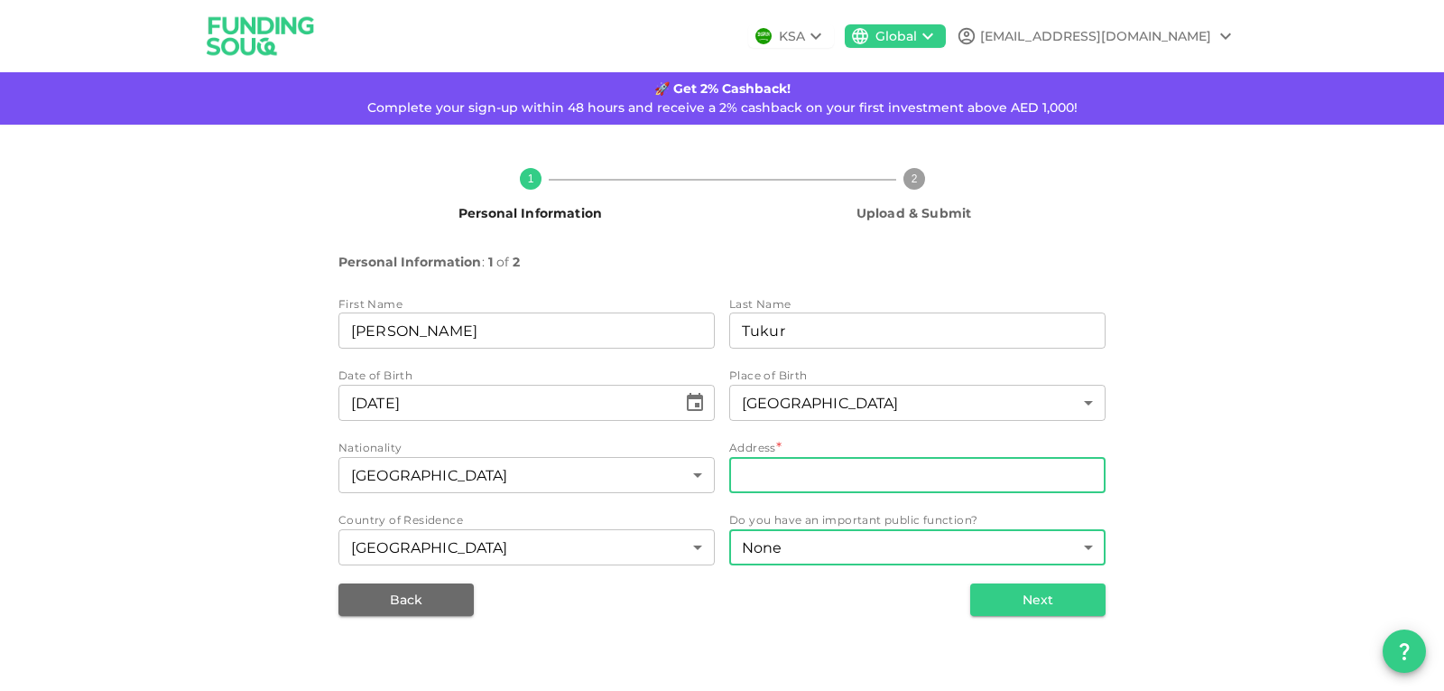
click at [855, 461] on input "address" at bounding box center [917, 475] width 376 height 36
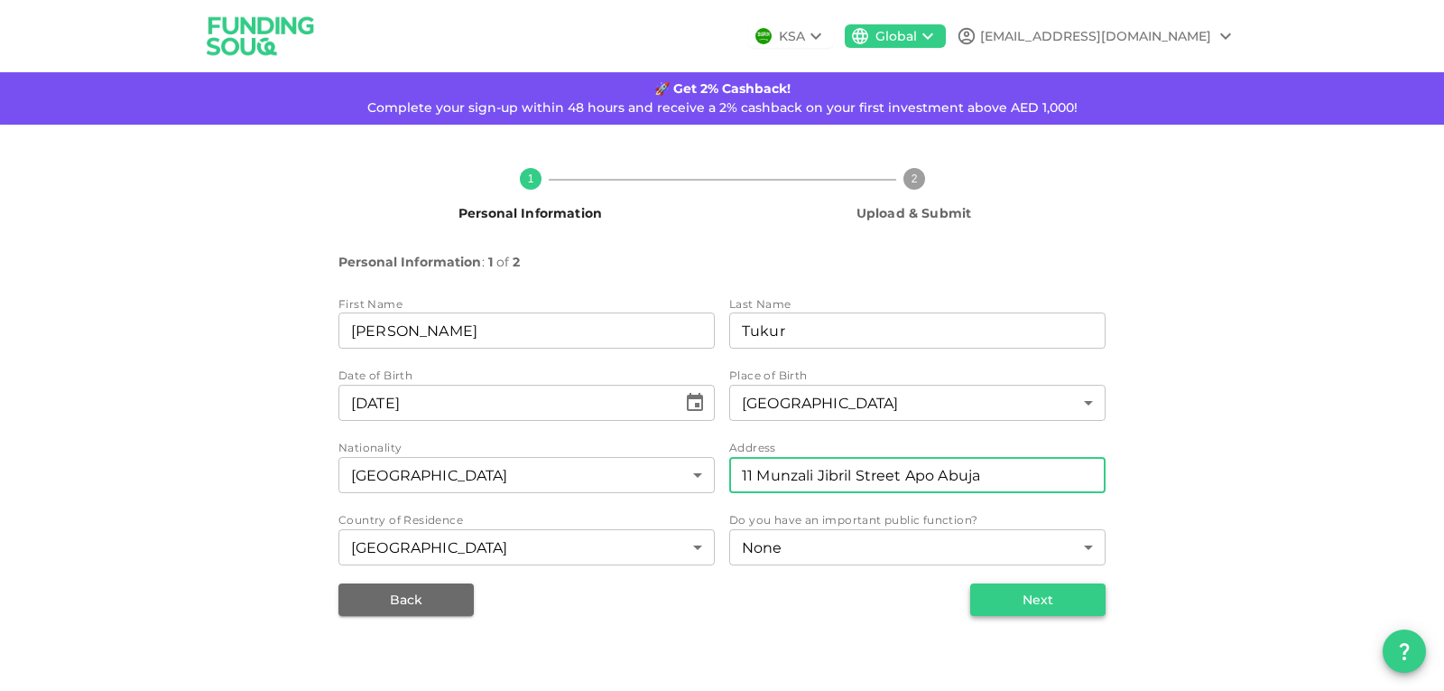
type input "11 Munzali Jibril Street Apo Abuja"
click at [1043, 600] on button "Next" at bounding box center [1037, 599] width 135 height 32
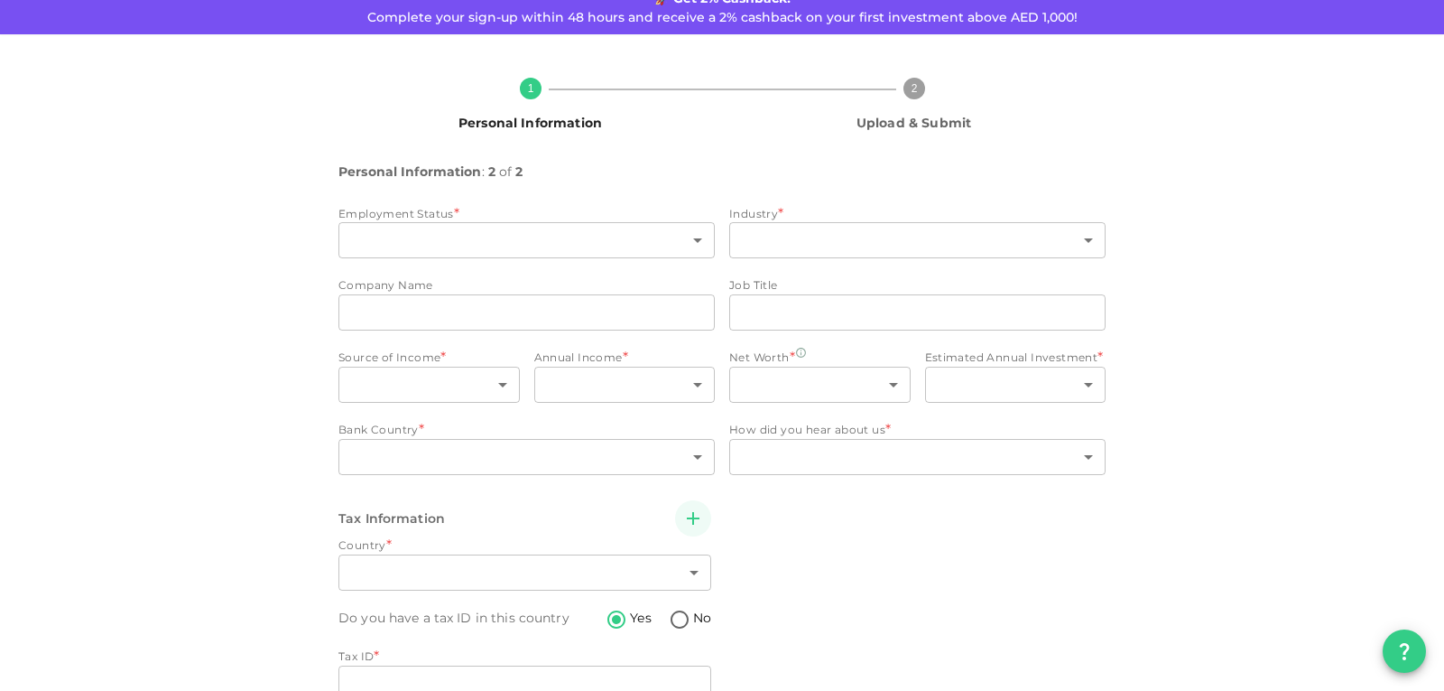
scroll to position [181, 0]
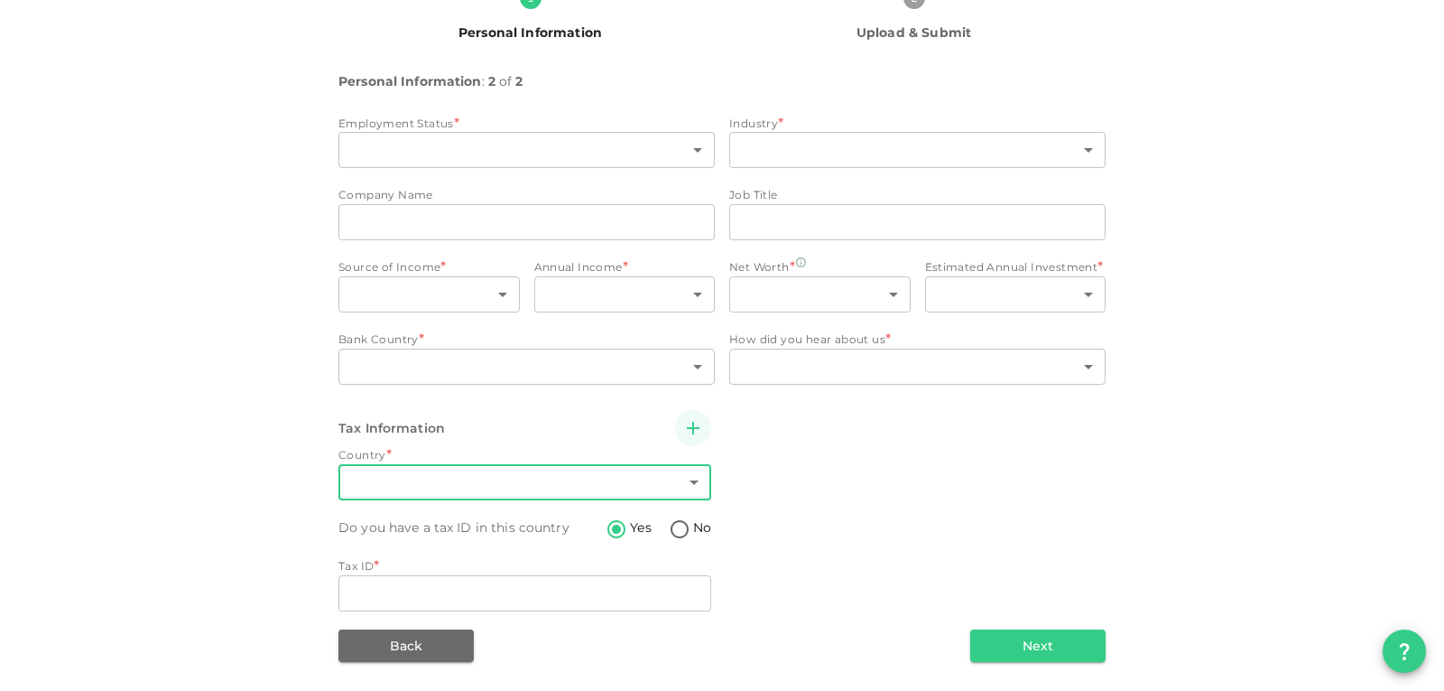
click at [683, 483] on body "KSA Global [EMAIL_ADDRESS][DOMAIN_NAME] 🚀 Get 2% Cashback! Complete your sign-u…" at bounding box center [722, 345] width 1444 height 691
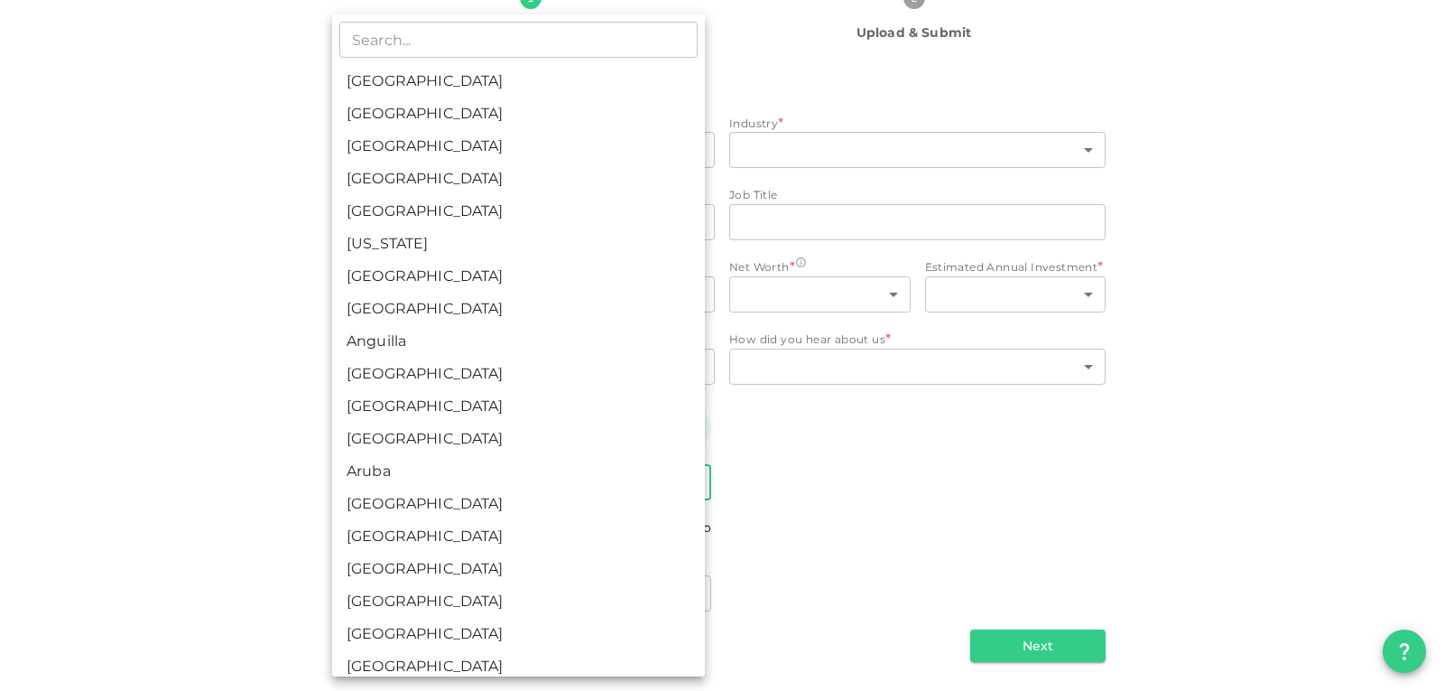
click at [819, 507] on div at bounding box center [722, 345] width 1444 height 691
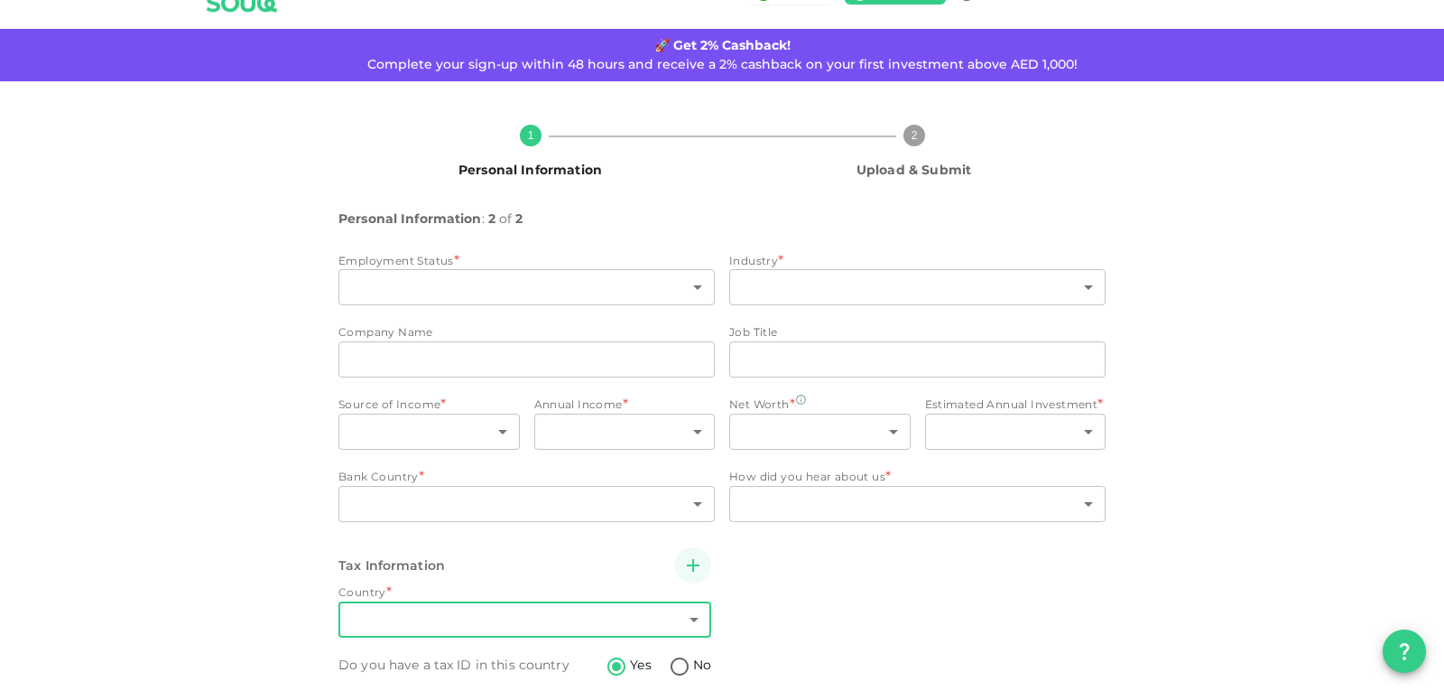
scroll to position [0, 0]
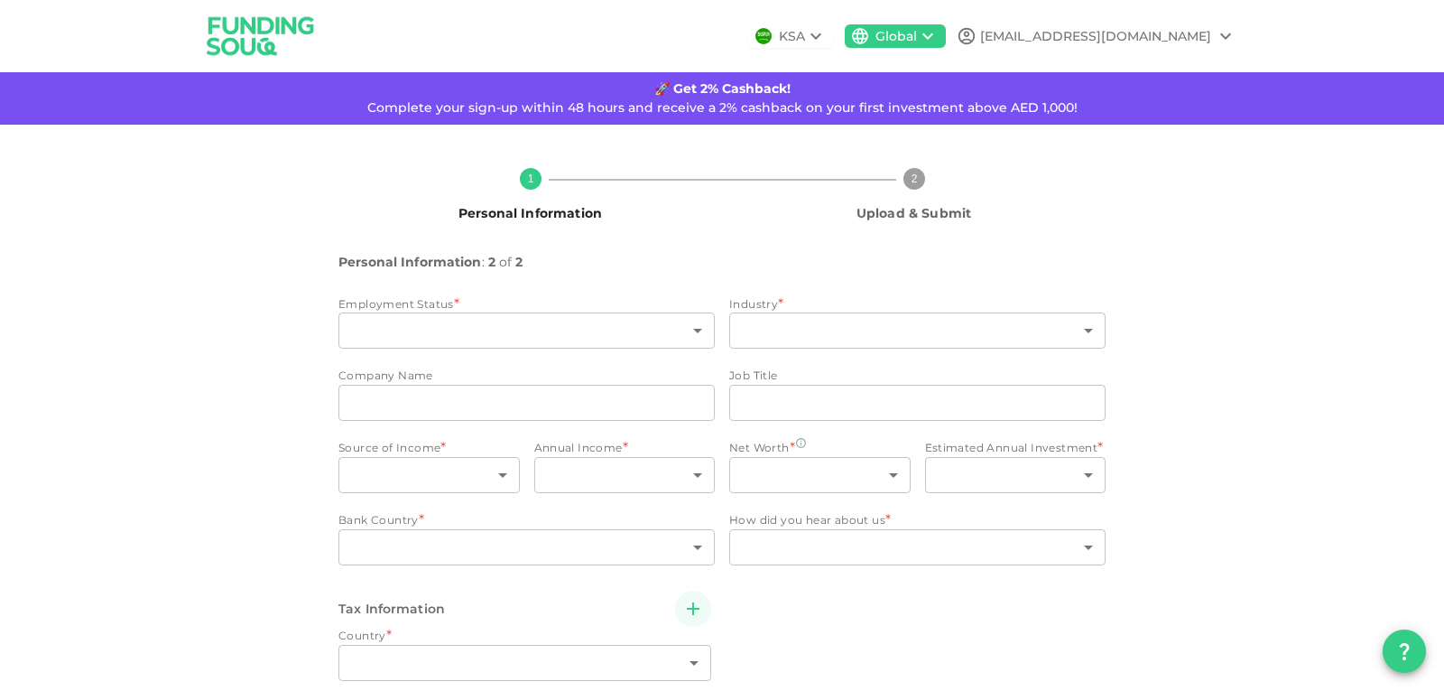
click at [977, 27] on icon at bounding box center [967, 36] width 20 height 20
click at [1126, 79] on div "Sign Out" at bounding box center [1117, 81] width 58 height 18
